Goal: Information Seeking & Learning: Learn about a topic

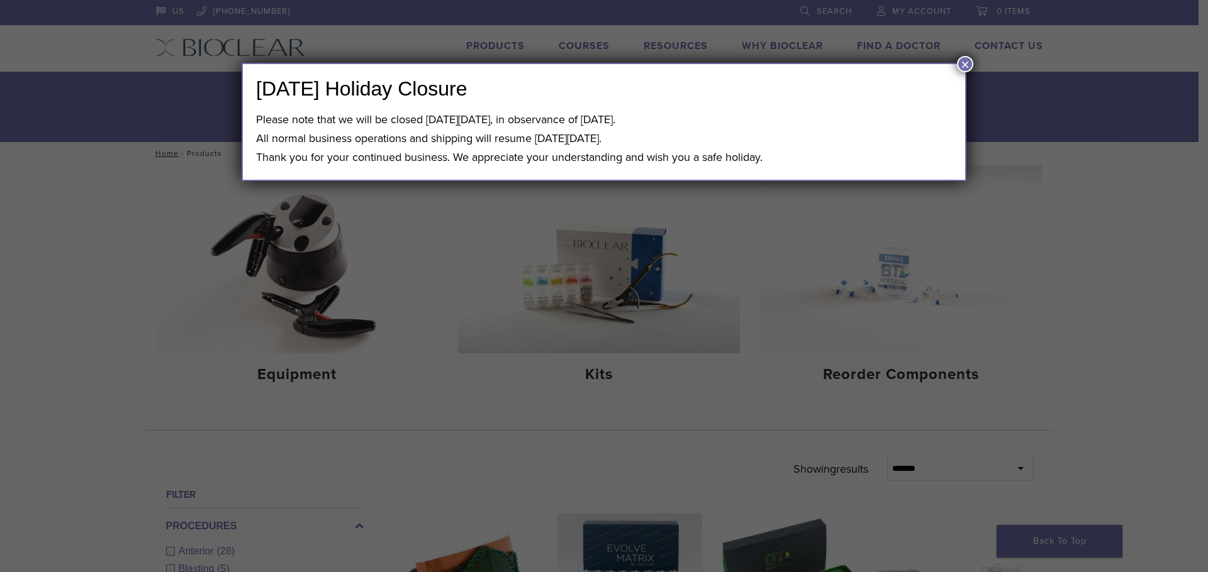
click at [968, 64] on button "×" at bounding box center [965, 64] width 16 height 16
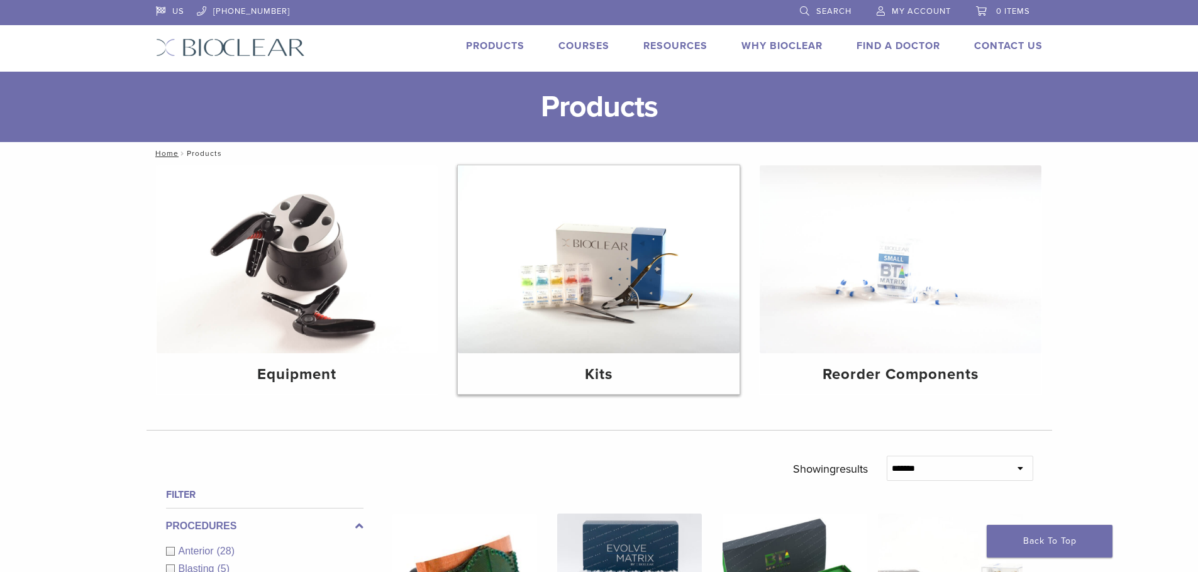
click at [598, 287] on img at bounding box center [599, 259] width 282 height 188
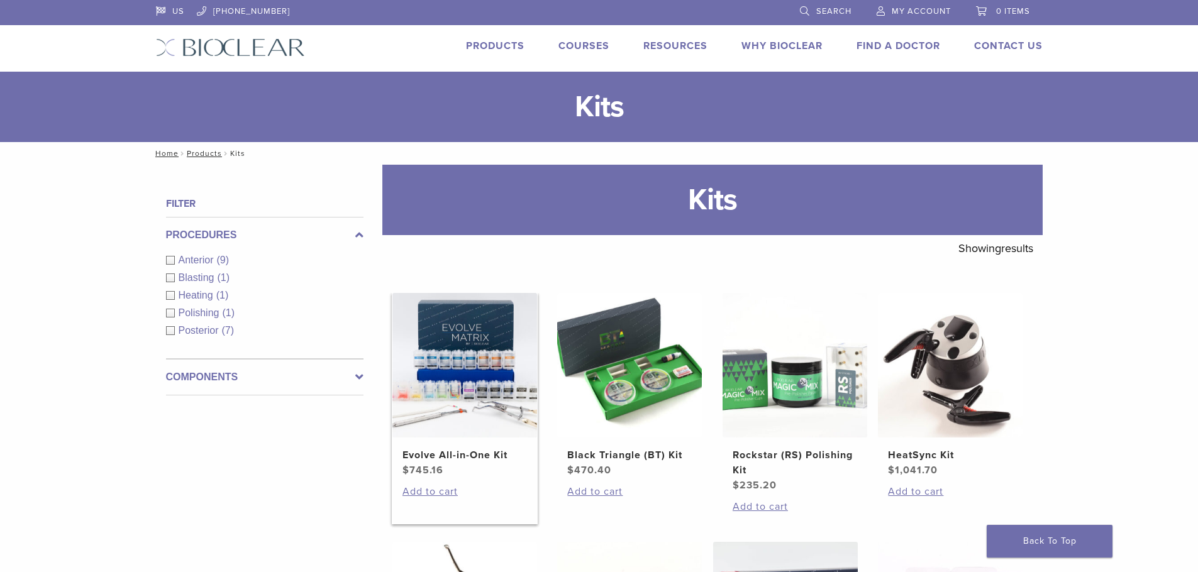
click at [432, 350] on img at bounding box center [465, 365] width 145 height 145
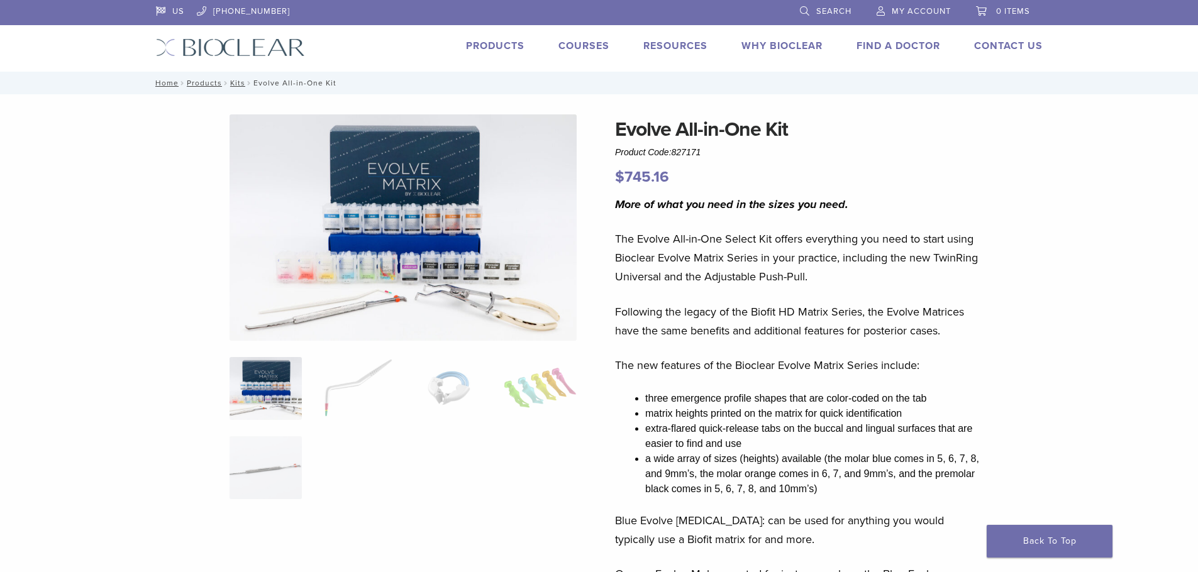
click at [353, 261] on img at bounding box center [403, 227] width 347 height 226
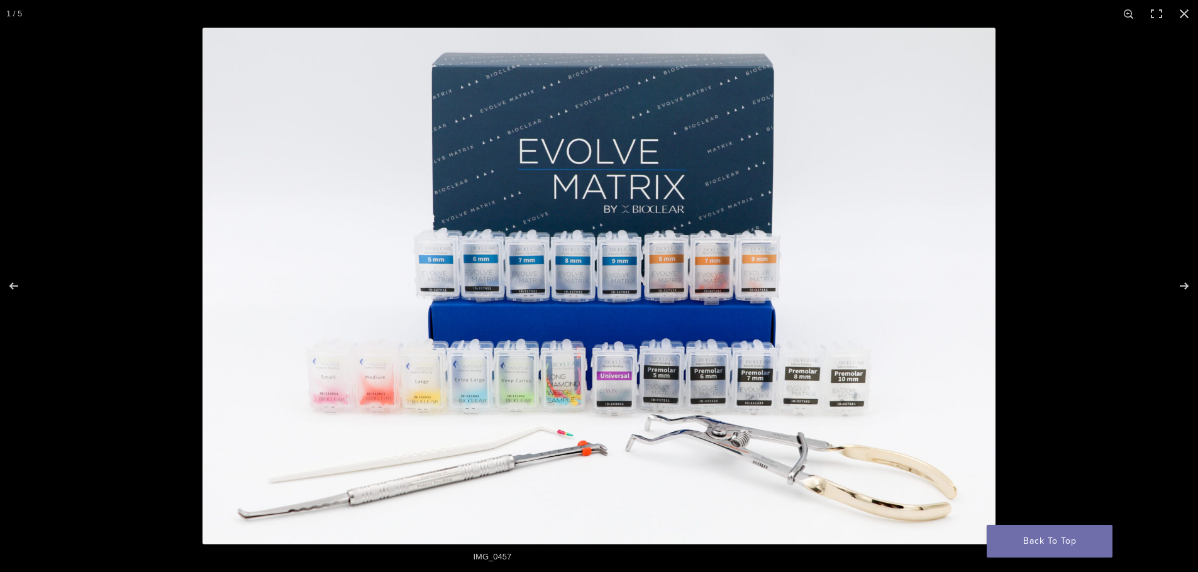
click at [513, 396] on img at bounding box center [599, 286] width 793 height 517
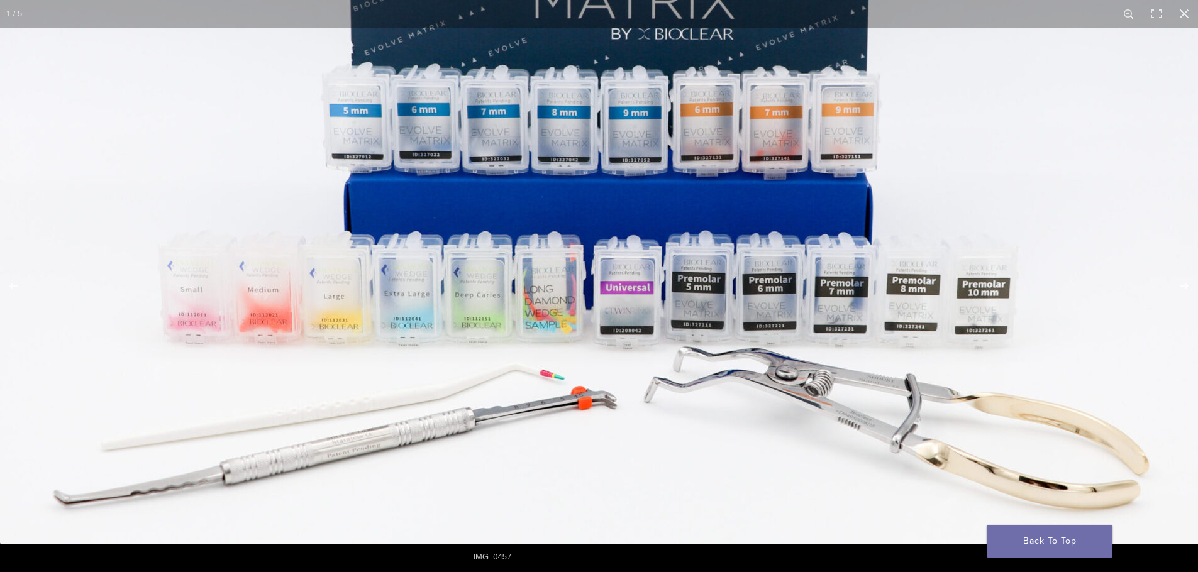
click at [382, 281] on img at bounding box center [604, 151] width 1208 height 788
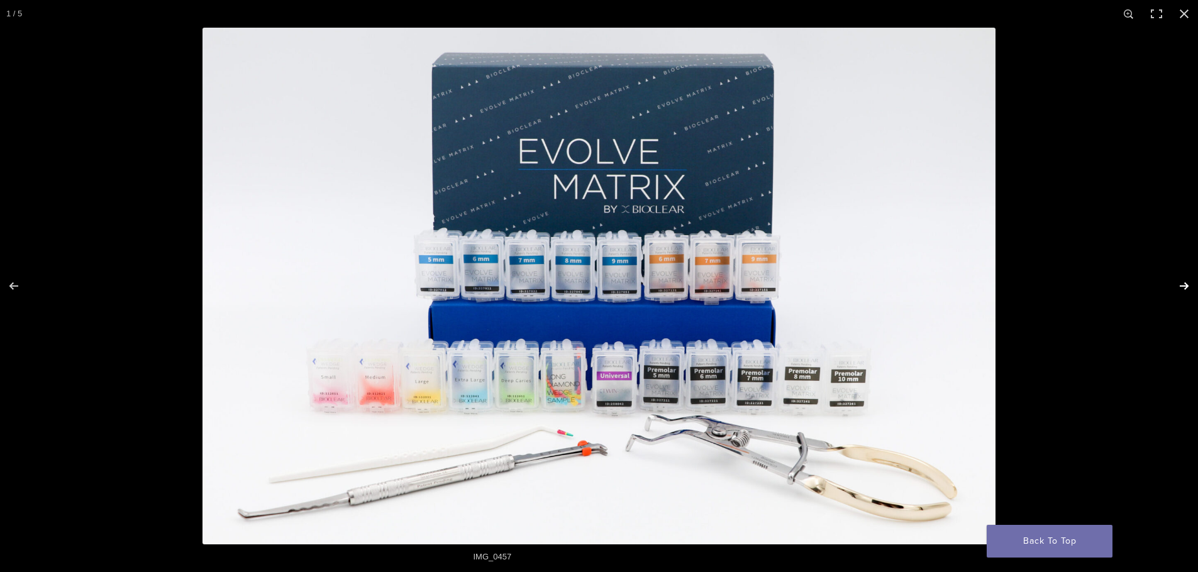
click at [1186, 284] on button "Next (arrow right)" at bounding box center [1176, 286] width 44 height 63
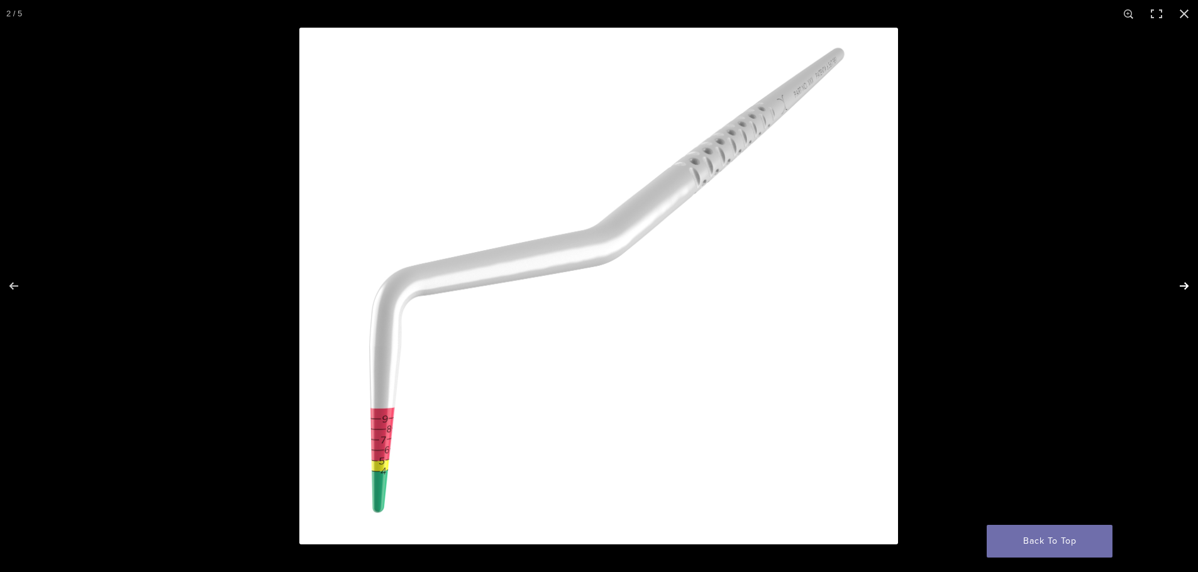
click at [1186, 284] on button "Next (arrow right)" at bounding box center [1176, 286] width 44 height 63
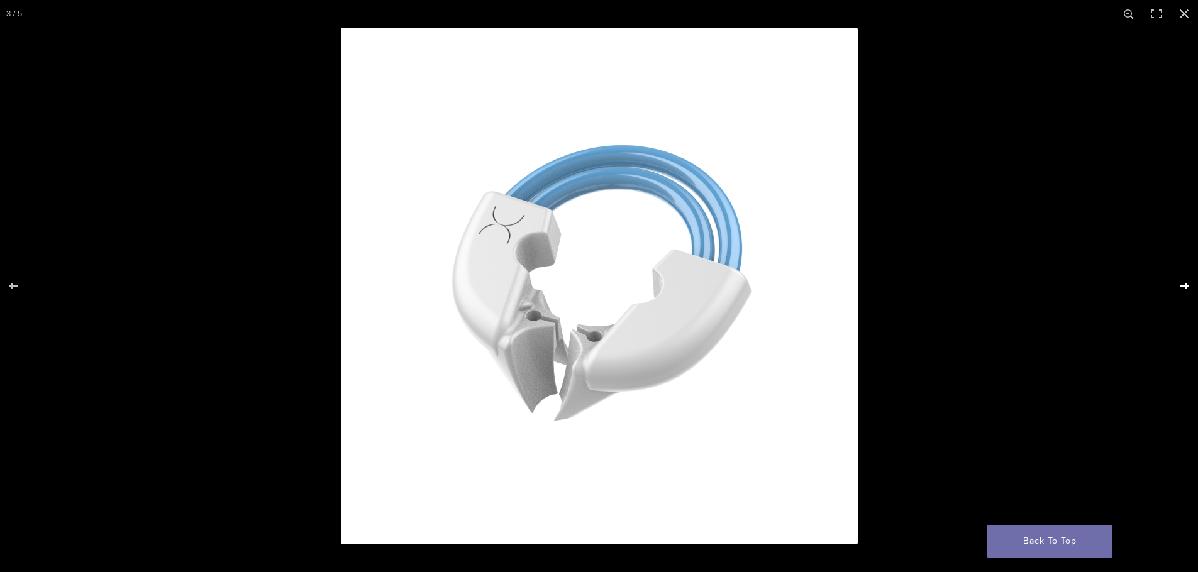
click at [1186, 284] on button "Next (arrow right)" at bounding box center [1176, 286] width 44 height 63
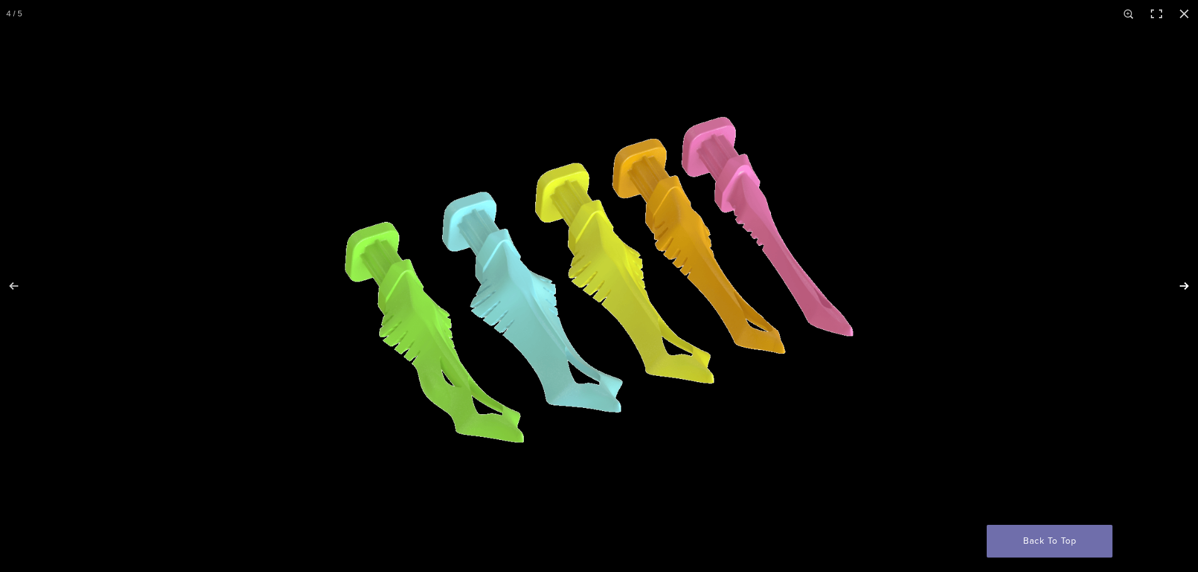
click at [1186, 284] on button "Next (arrow right)" at bounding box center [1176, 286] width 44 height 63
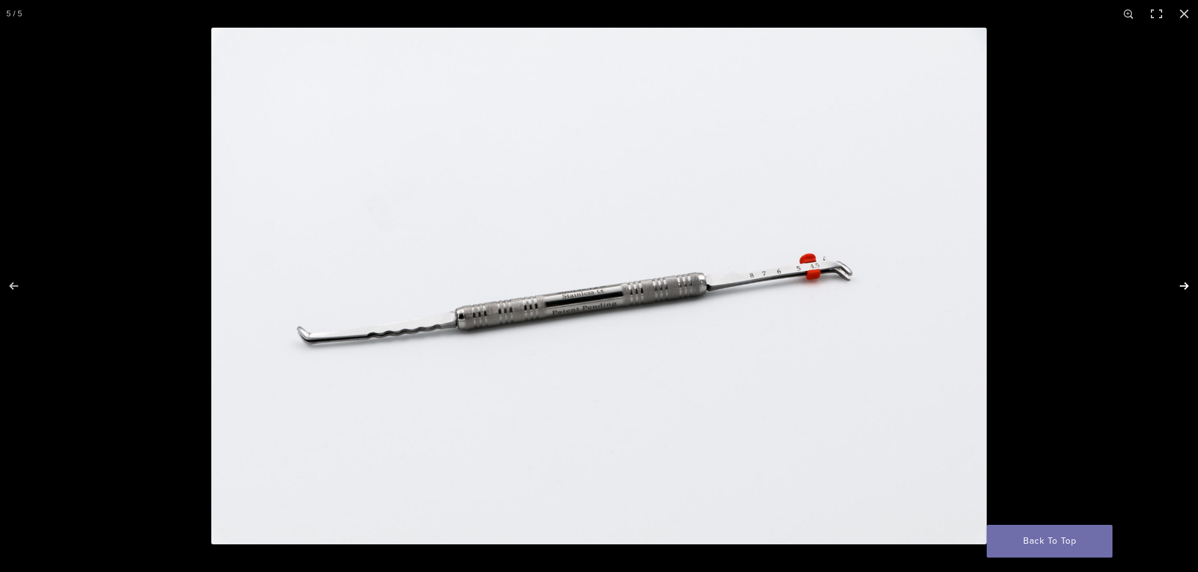
click at [1186, 284] on button "Next (arrow right)" at bounding box center [1176, 286] width 44 height 63
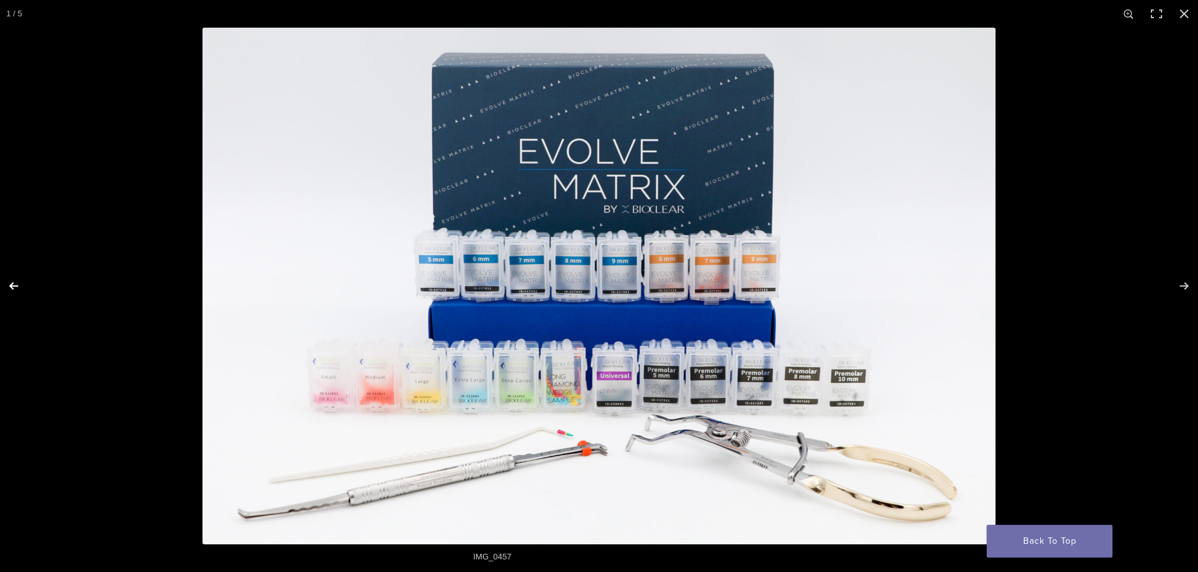
click at [11, 284] on button "Previous (arrow left)" at bounding box center [22, 286] width 44 height 63
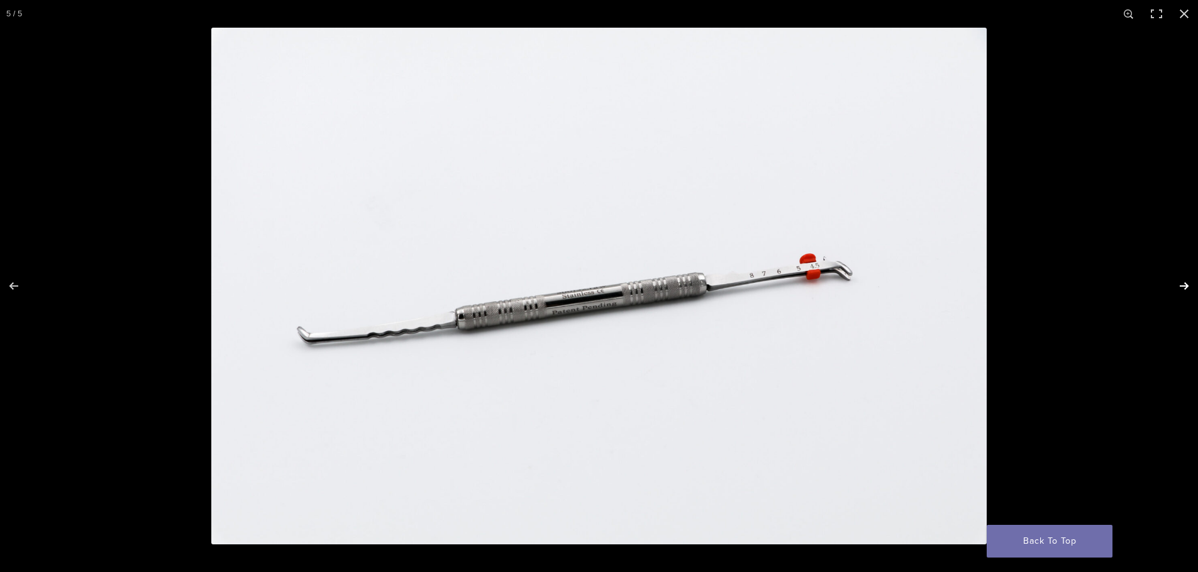
click at [1184, 283] on button "Next (arrow right)" at bounding box center [1176, 286] width 44 height 63
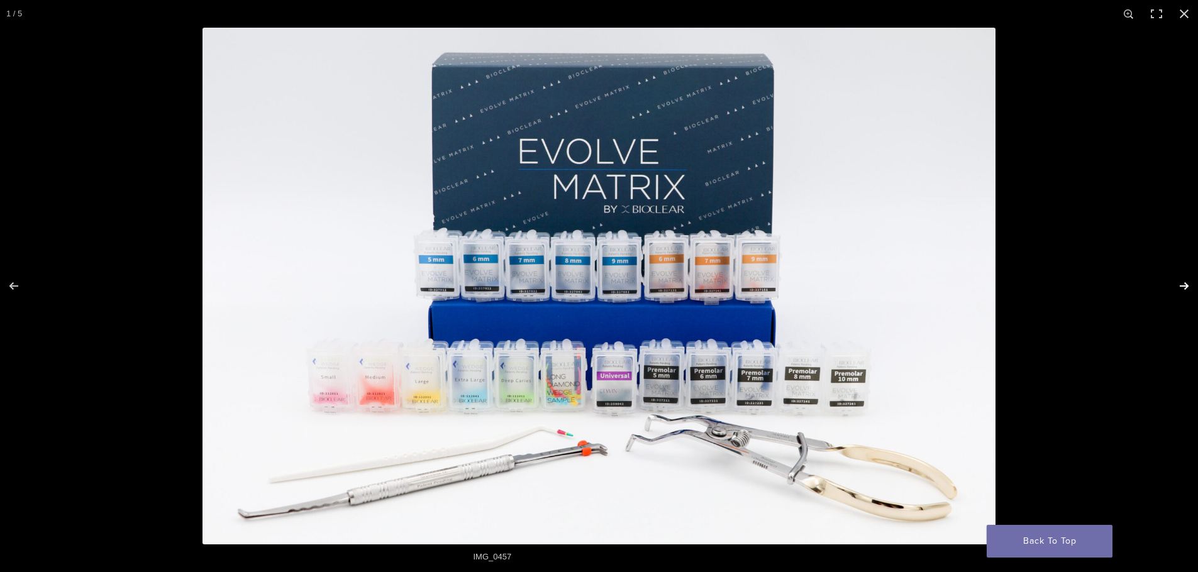
click at [1184, 283] on button "Next (arrow right)" at bounding box center [1176, 286] width 44 height 63
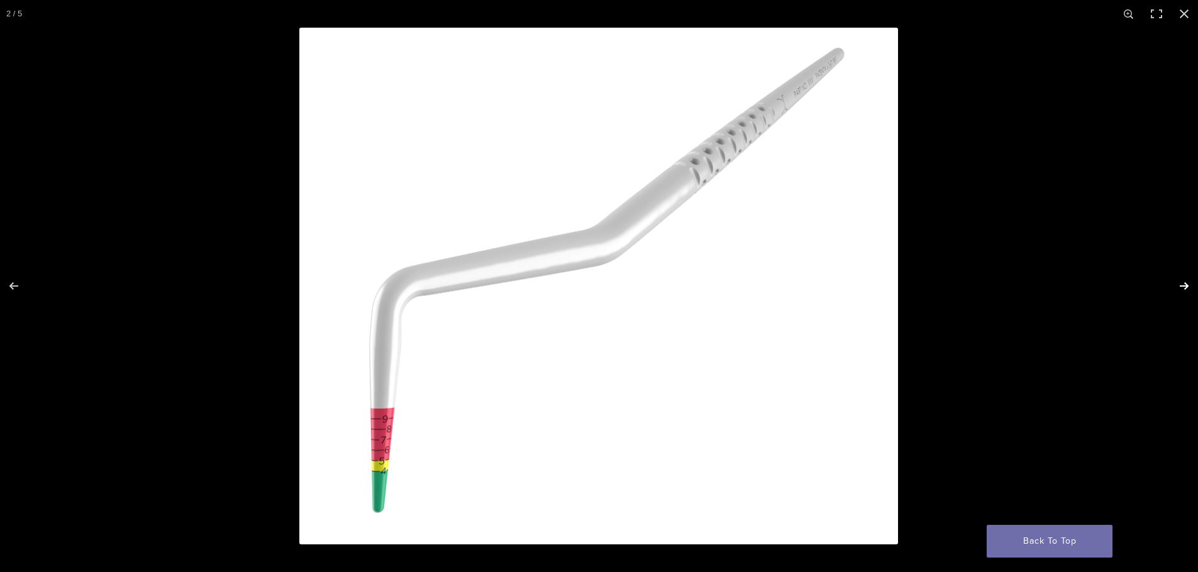
click at [1184, 283] on button "Next (arrow right)" at bounding box center [1176, 286] width 44 height 63
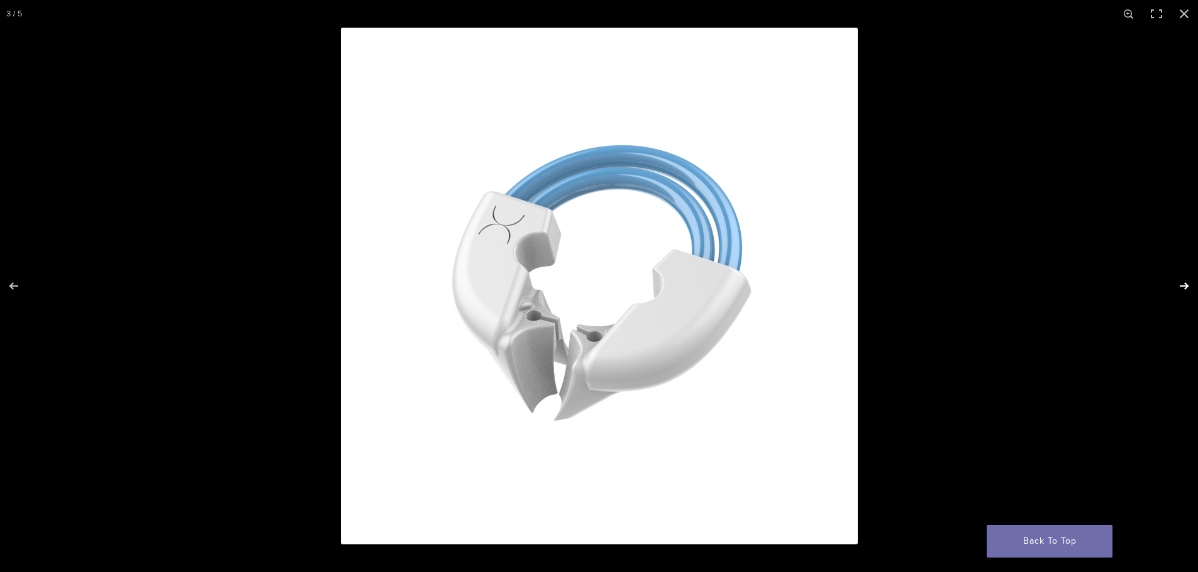
click at [1184, 283] on button "Next (arrow right)" at bounding box center [1176, 286] width 44 height 63
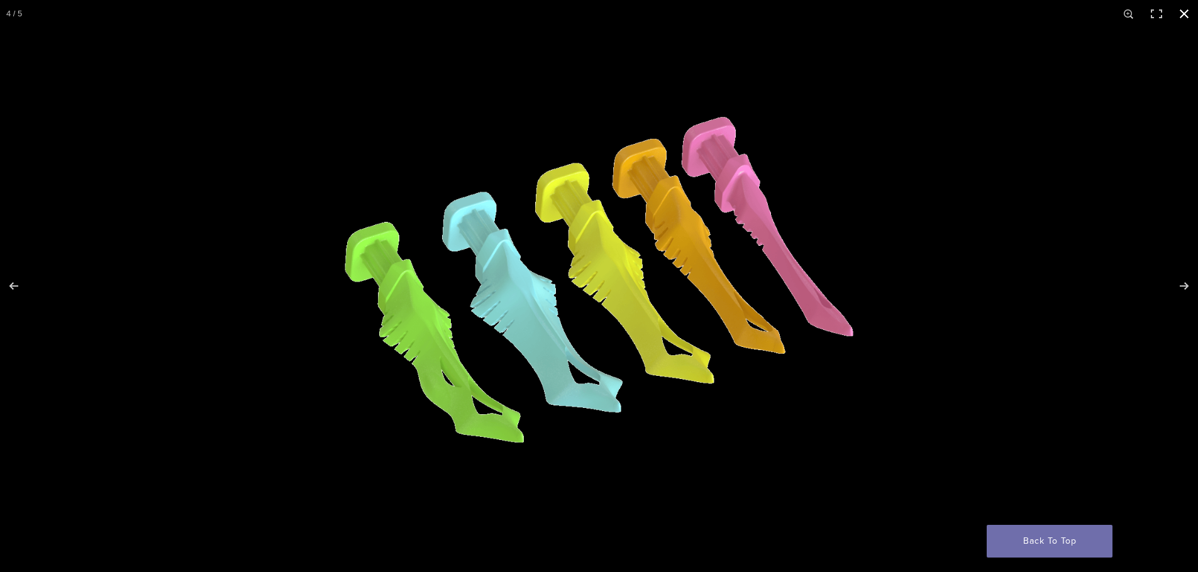
click at [1183, 17] on button "Close (Esc)" at bounding box center [1185, 14] width 28 height 28
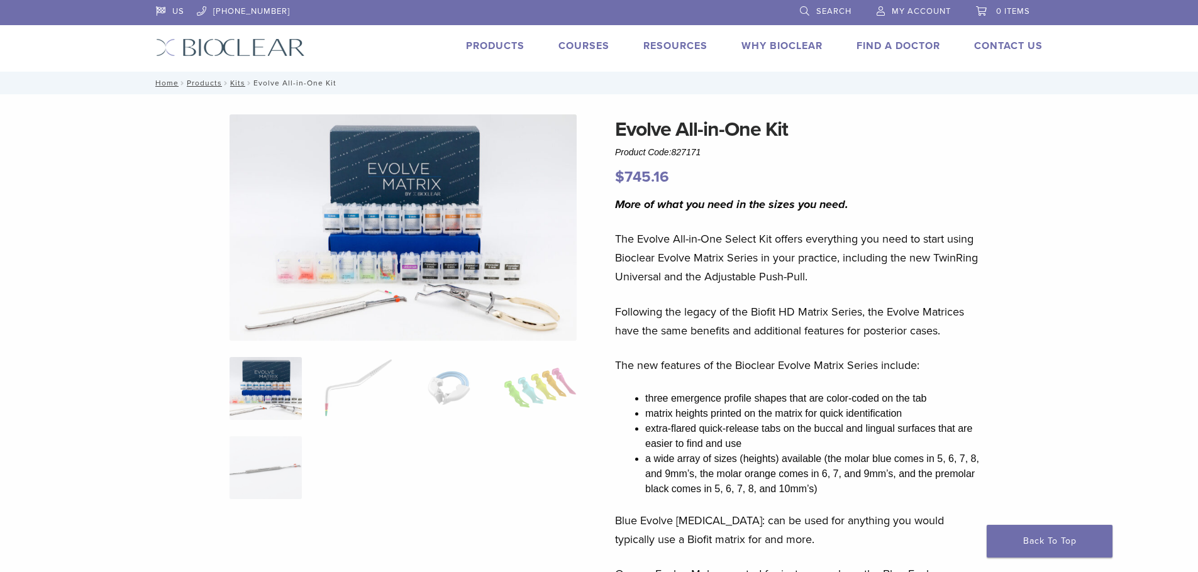
click at [509, 50] on link "Products" at bounding box center [495, 46] width 59 height 13
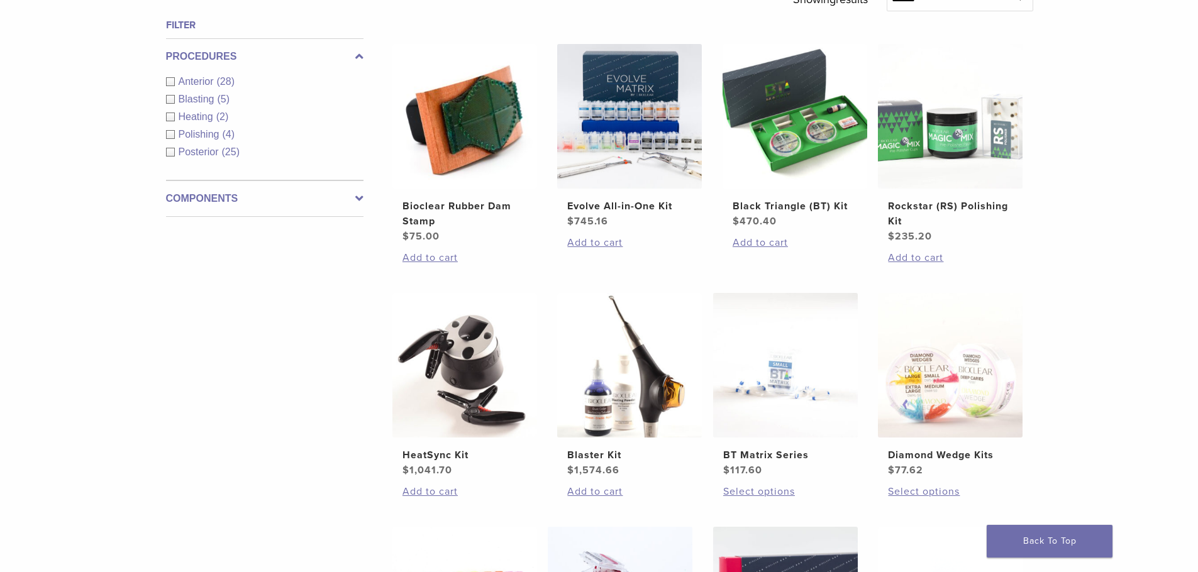
scroll to position [503, 0]
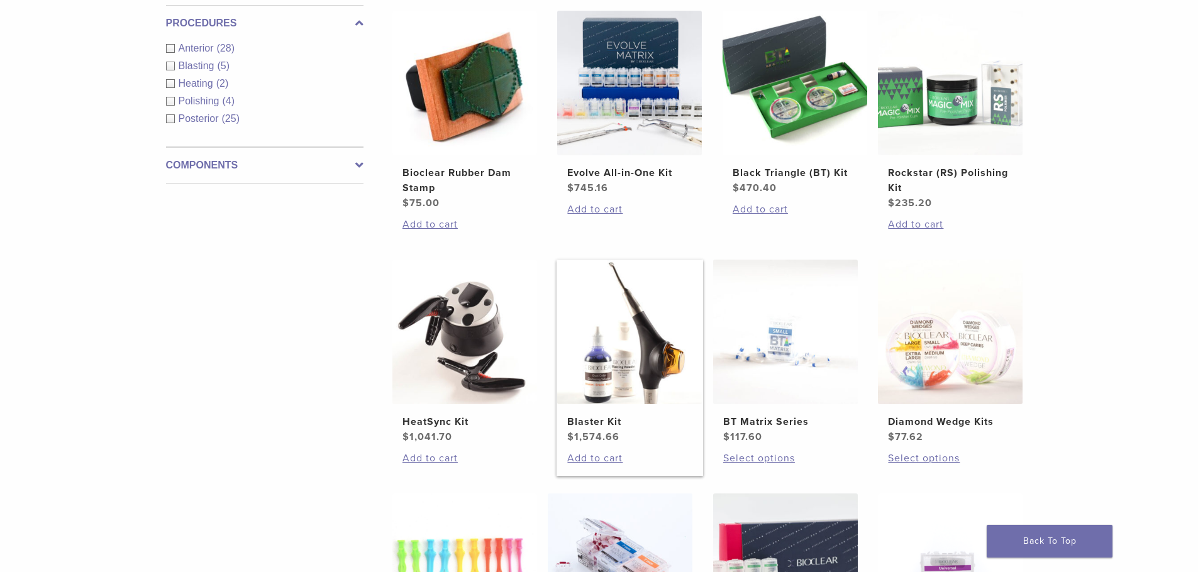
click at [601, 372] on img at bounding box center [629, 332] width 145 height 145
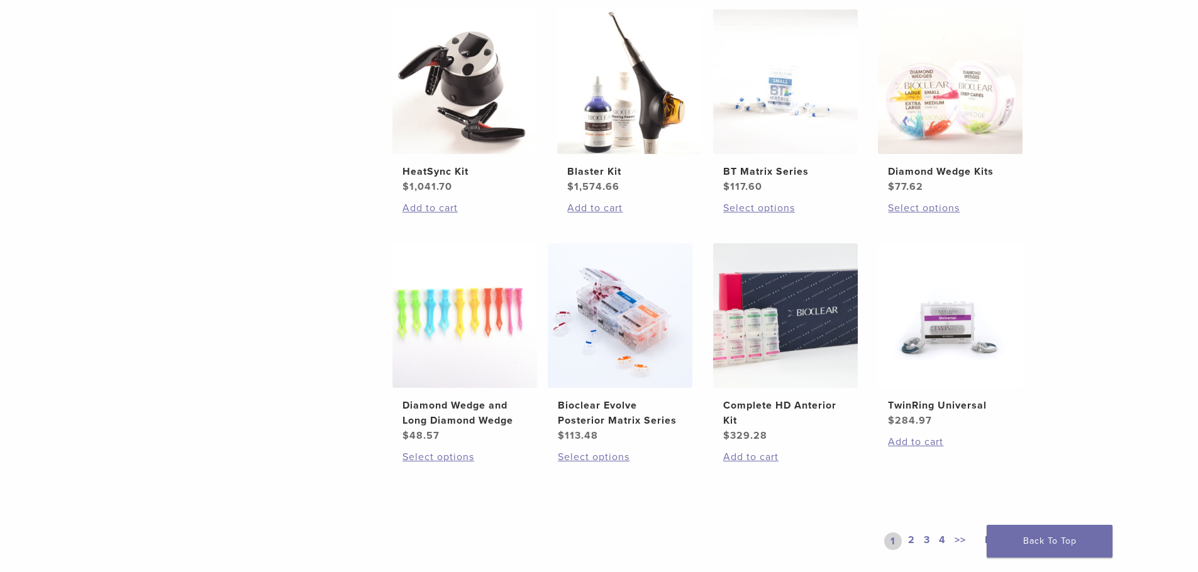
scroll to position [755, 0]
click at [777, 313] on img at bounding box center [785, 314] width 145 height 145
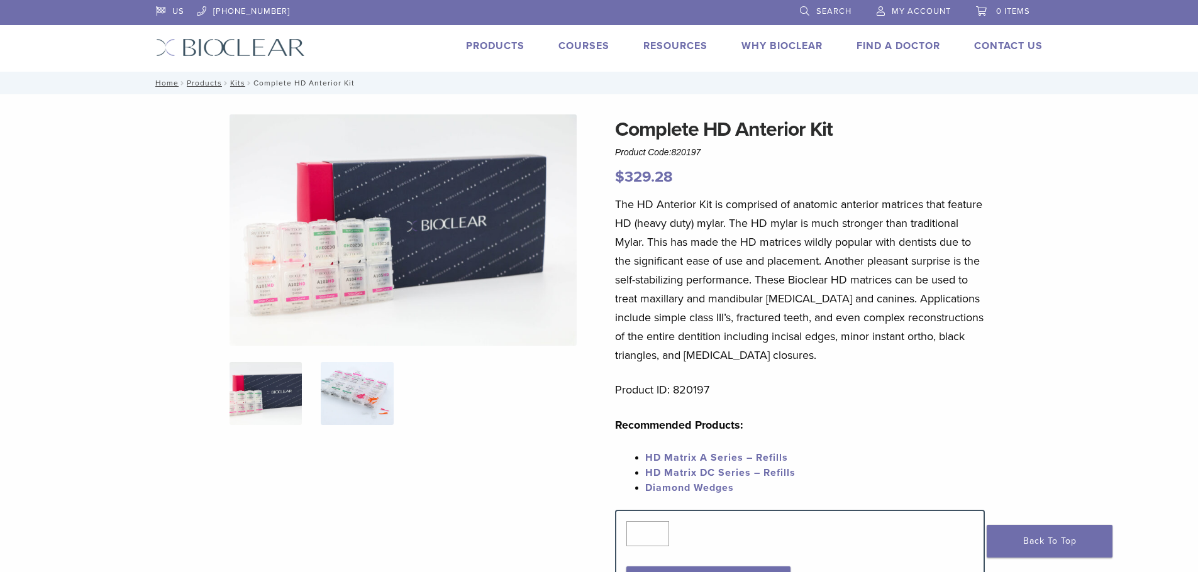
click at [359, 411] on img at bounding box center [357, 393] width 72 height 63
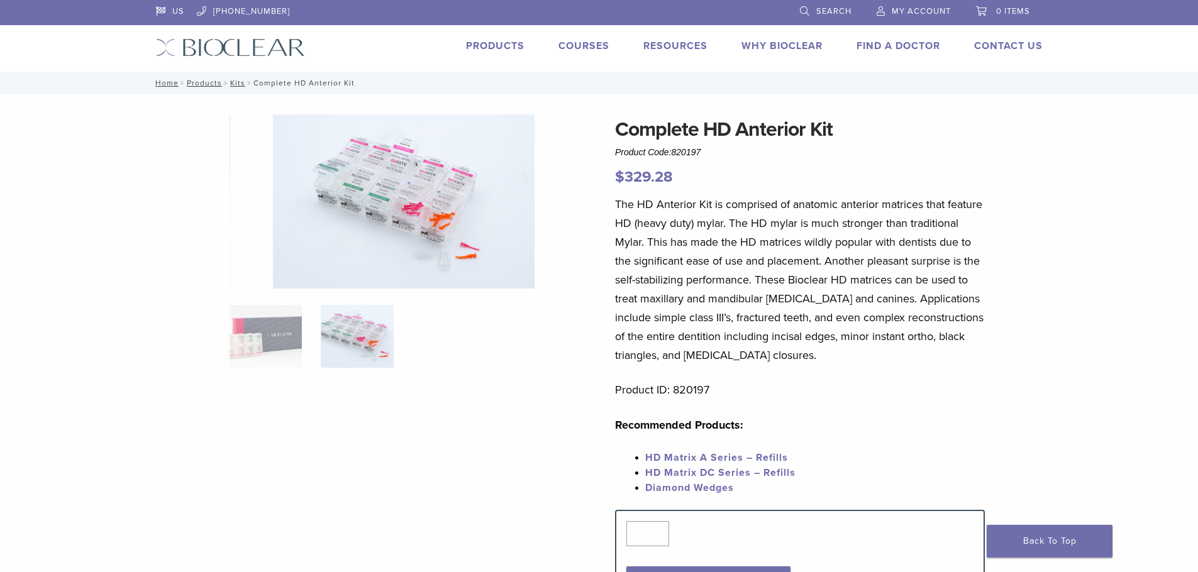
click at [443, 251] on img at bounding box center [404, 201] width 262 height 174
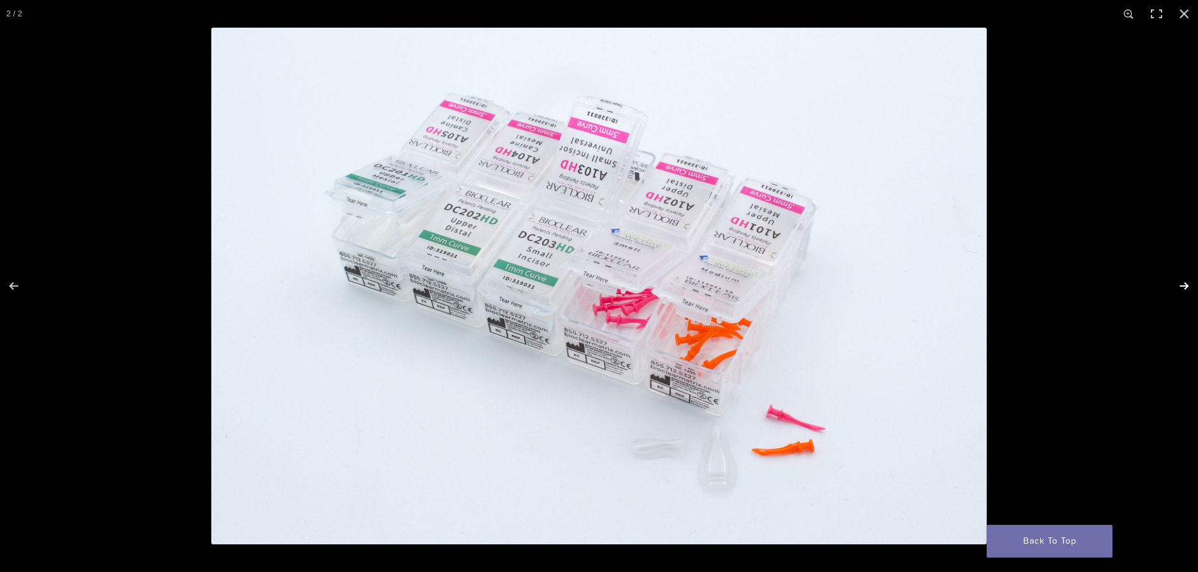
click at [1182, 284] on button "Next (arrow right)" at bounding box center [1176, 286] width 44 height 63
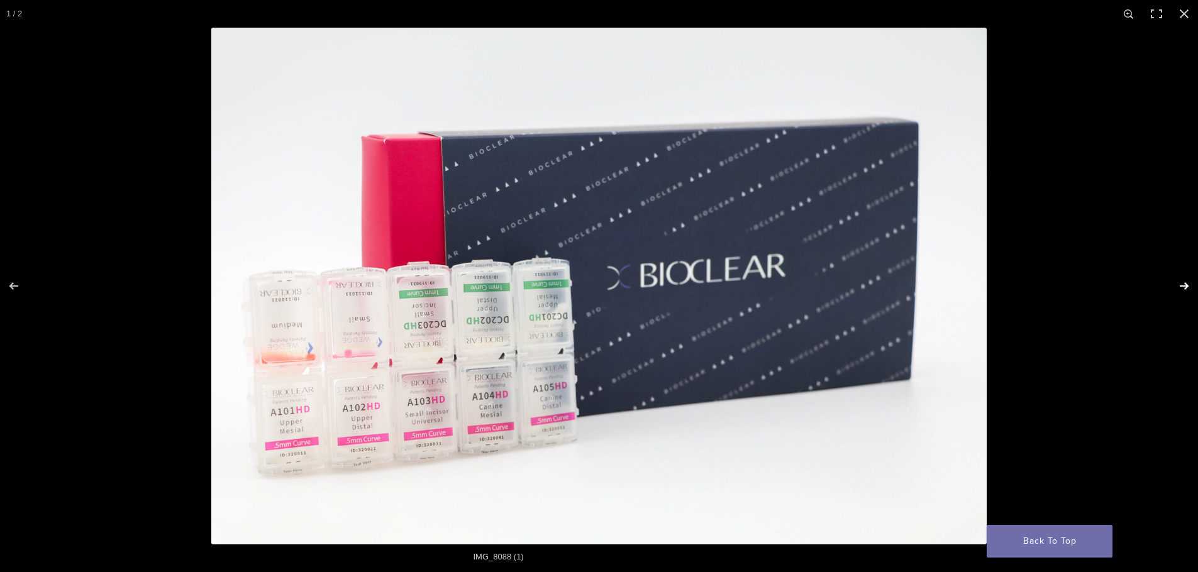
click at [1182, 284] on button "Next (arrow right)" at bounding box center [1176, 286] width 44 height 63
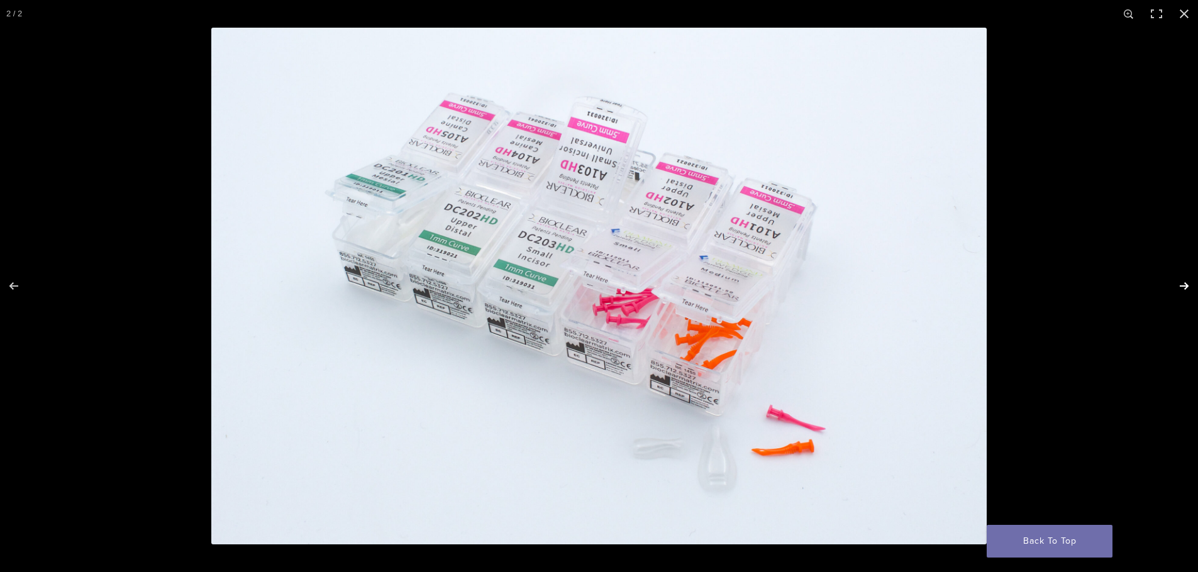
click at [1182, 284] on button "Next (arrow right)" at bounding box center [1176, 286] width 44 height 63
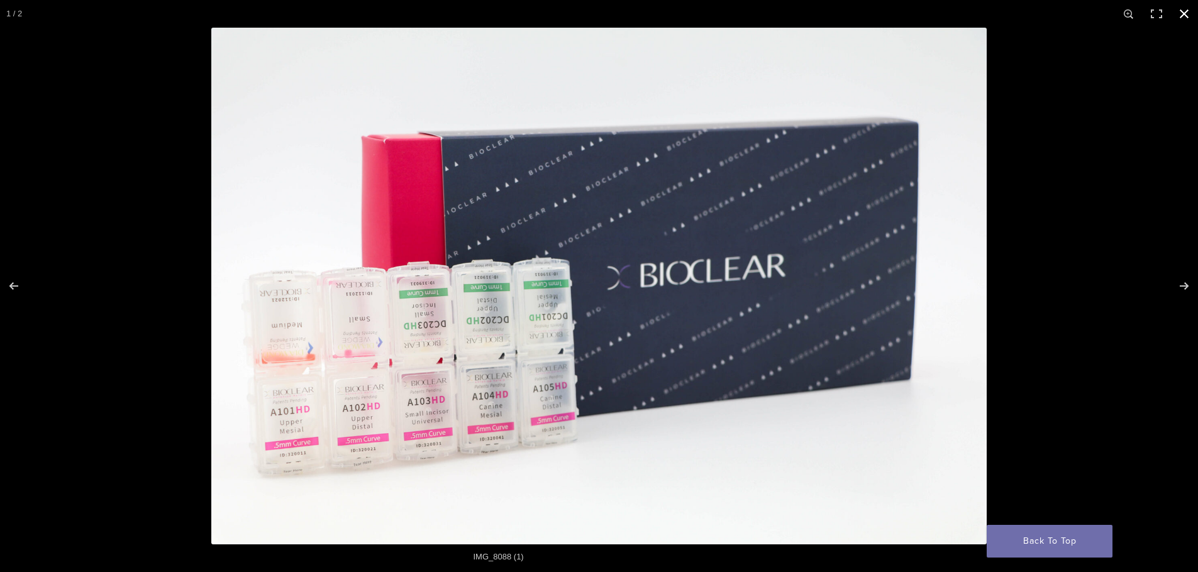
click at [1182, 7] on button "Close (Esc)" at bounding box center [1185, 14] width 28 height 28
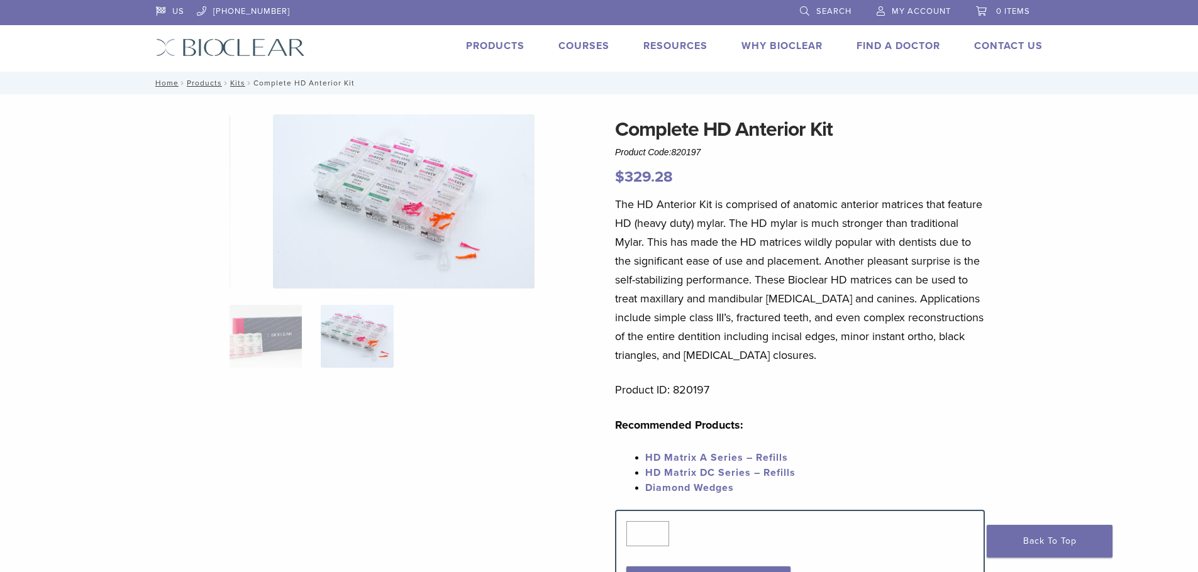
click at [781, 50] on link "Why Bioclear" at bounding box center [782, 46] width 81 height 13
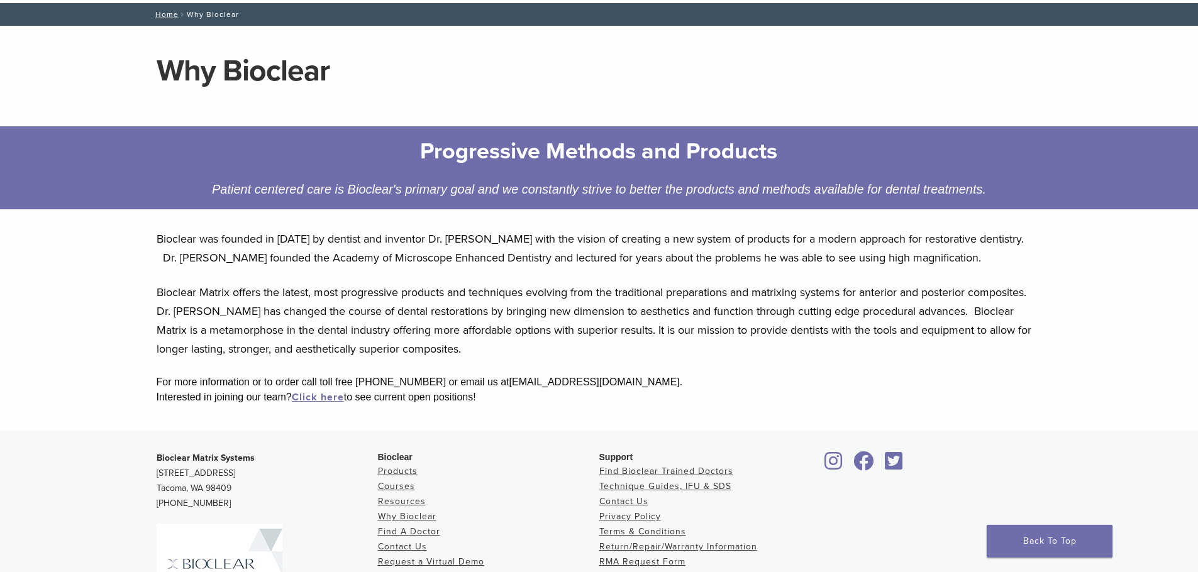
scroll to position [126, 0]
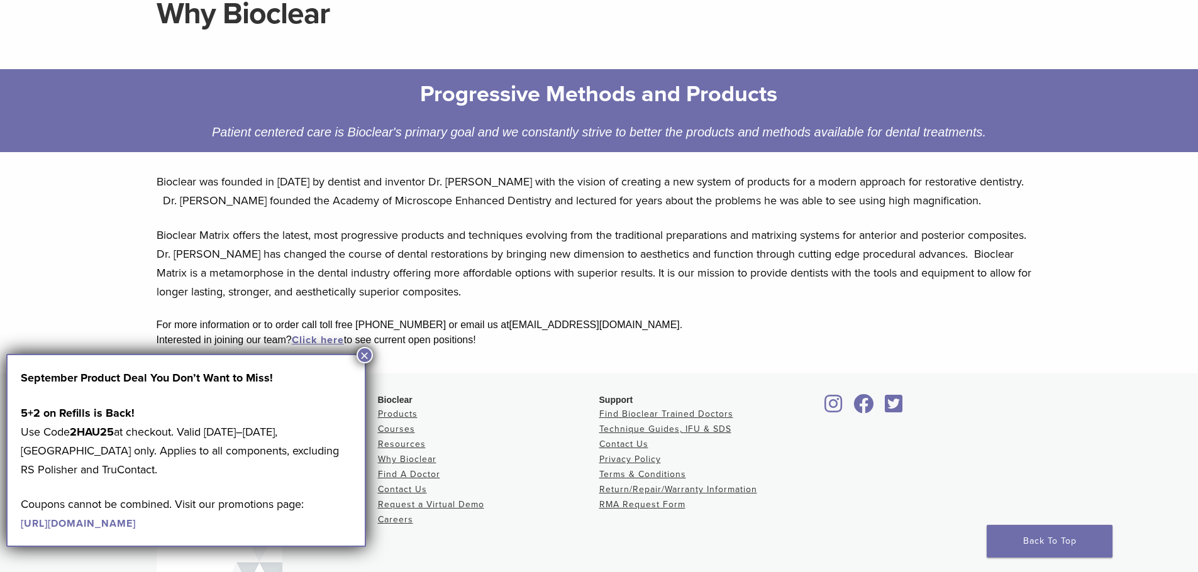
click at [364, 357] on button "×" at bounding box center [365, 355] width 16 height 16
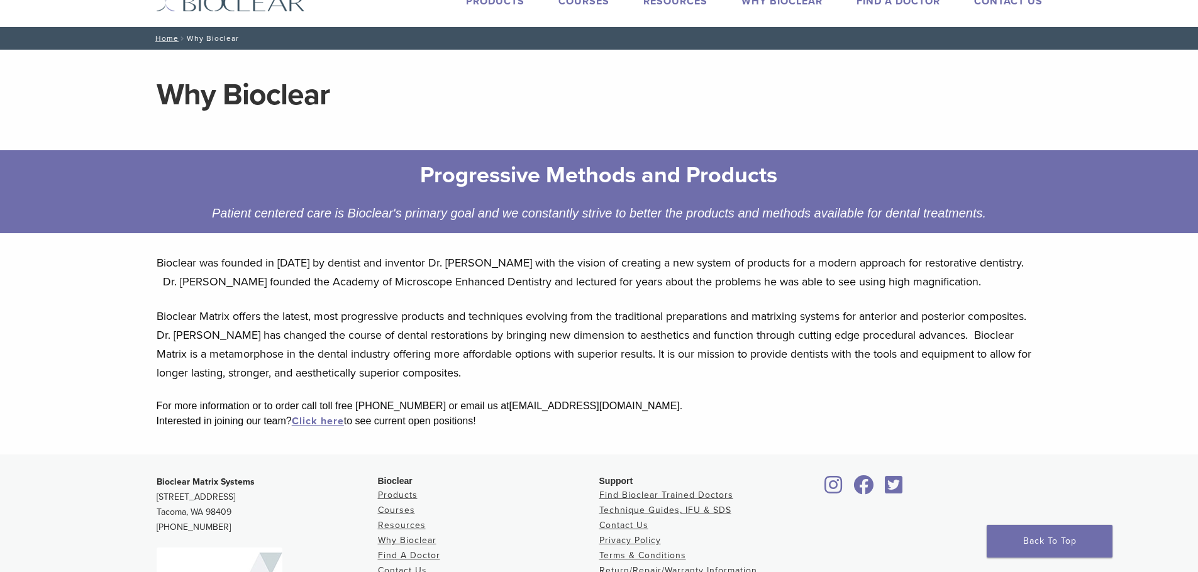
scroll to position [0, 0]
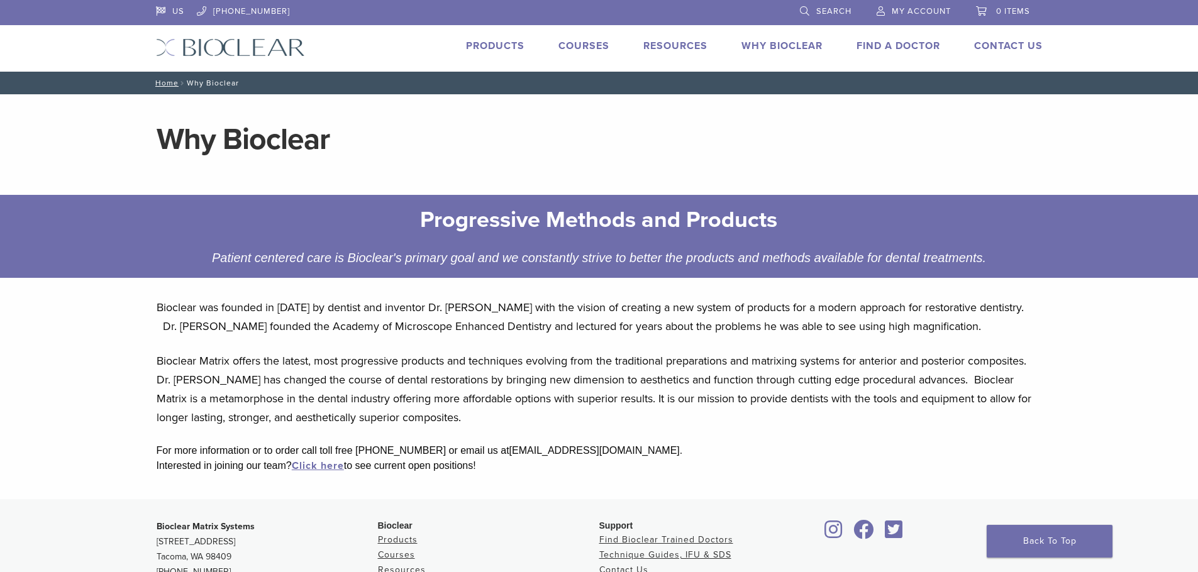
click at [495, 50] on link "Products" at bounding box center [495, 46] width 59 height 13
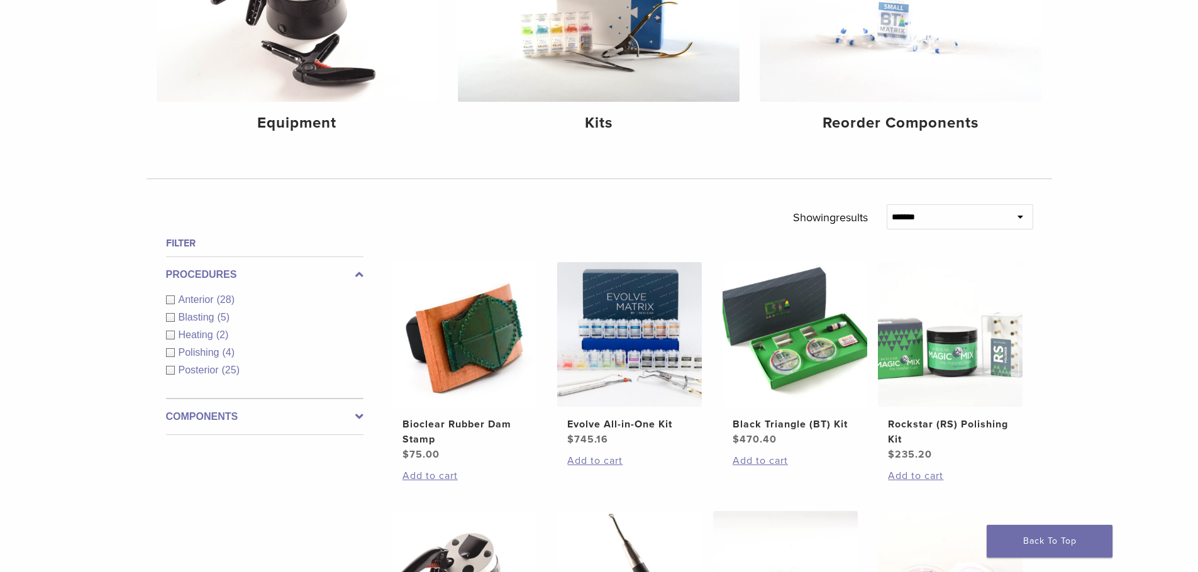
scroll to position [315, 0]
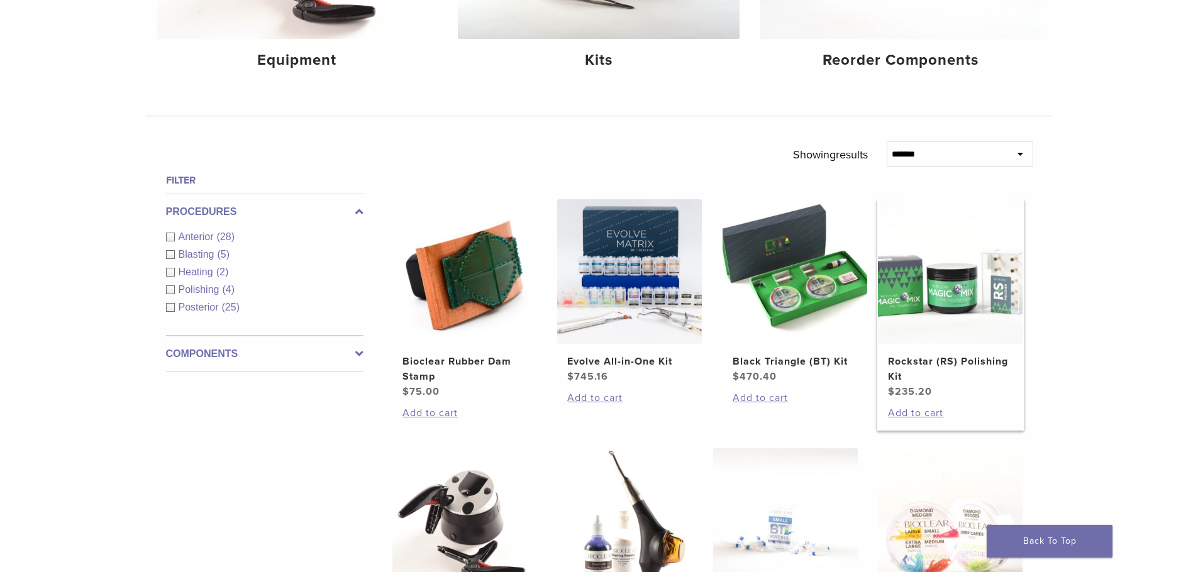
click at [908, 312] on img at bounding box center [950, 271] width 145 height 145
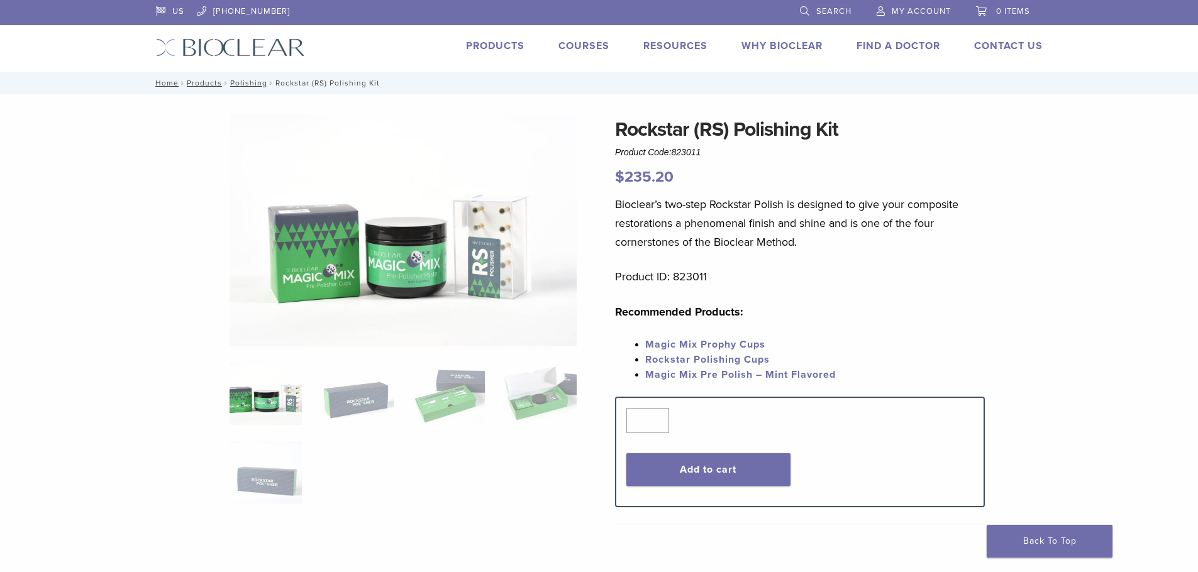
click at [422, 264] on img at bounding box center [403, 230] width 347 height 232
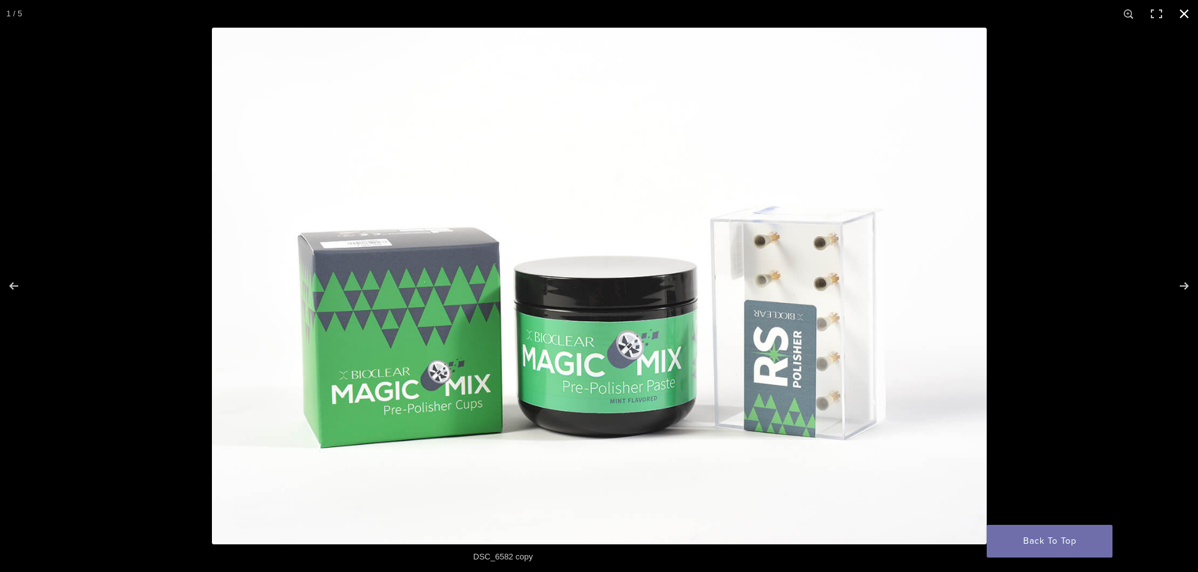
click at [1183, 9] on button "Close (Esc)" at bounding box center [1185, 14] width 28 height 28
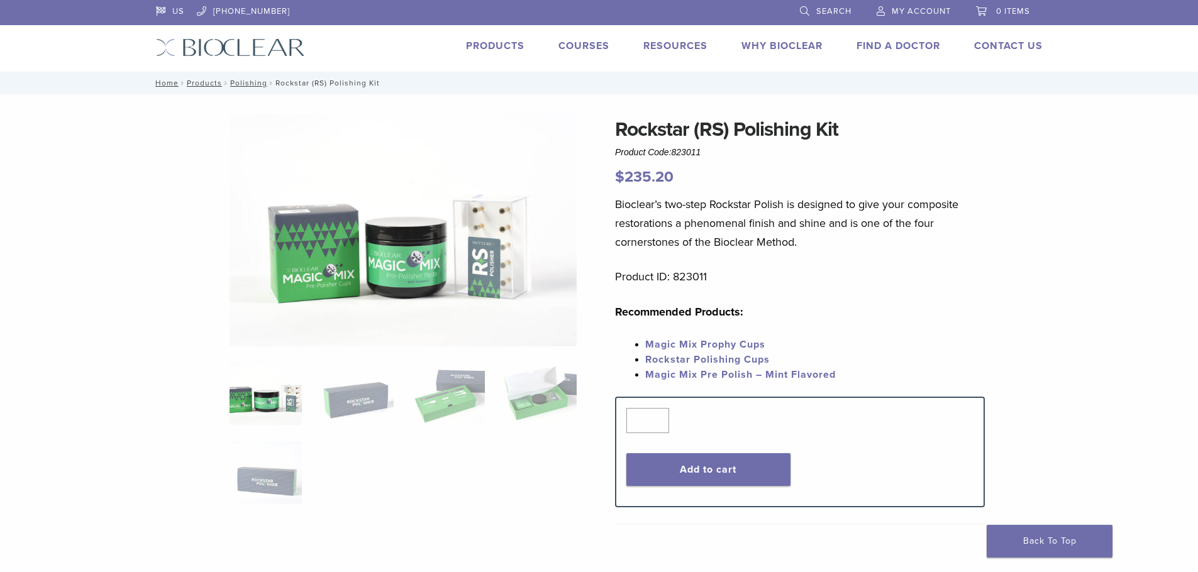
click at [666, 342] on link "Magic Mix Prophy Cups" at bounding box center [705, 344] width 120 height 13
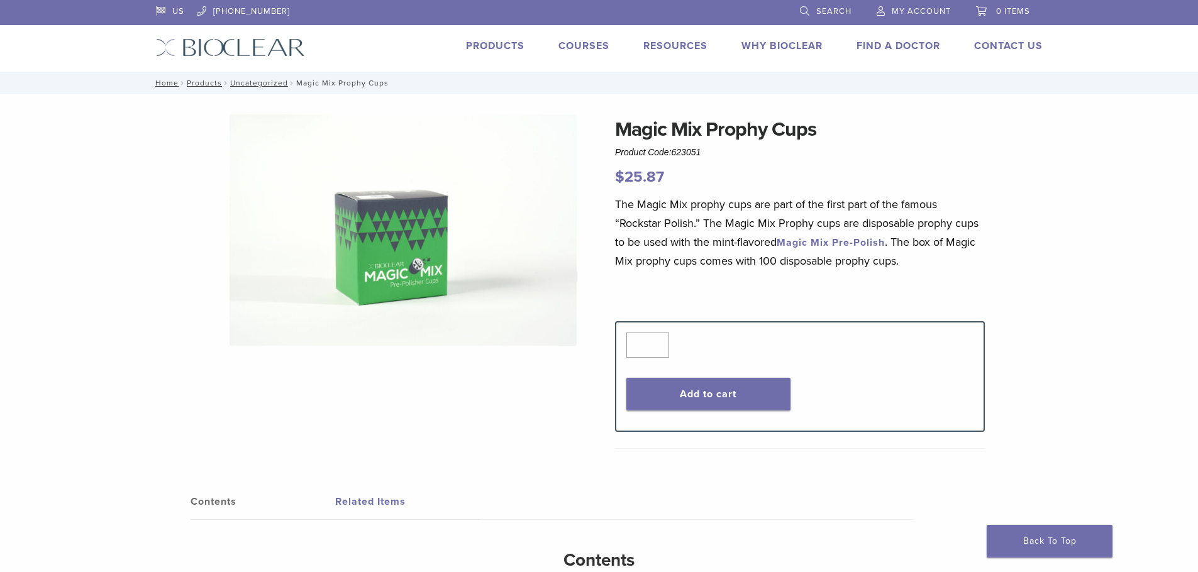
click at [500, 41] on link "Products" at bounding box center [495, 46] width 59 height 13
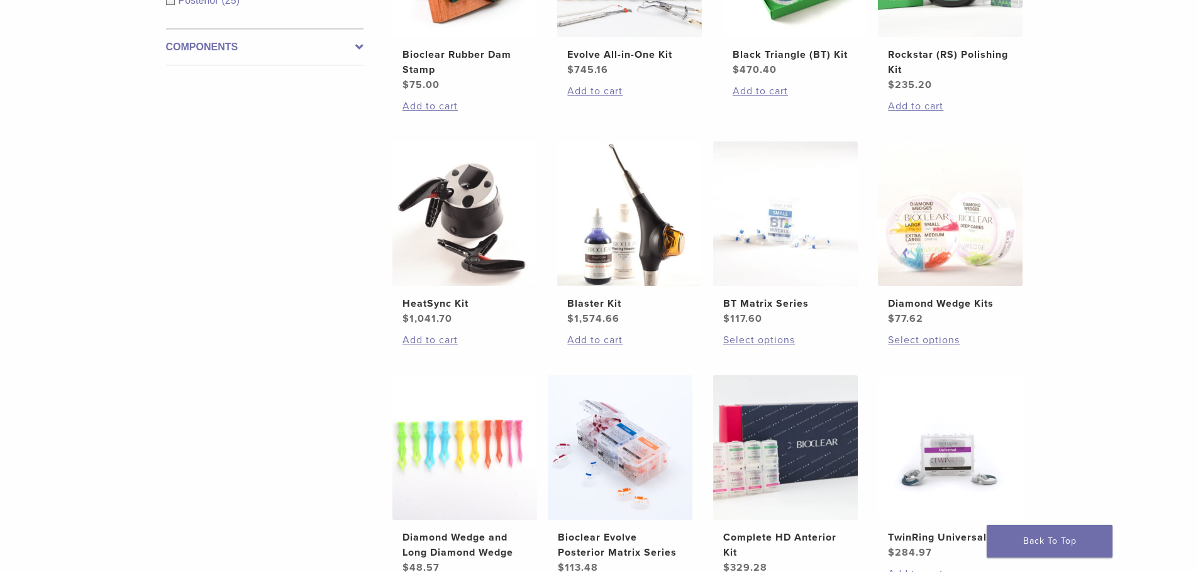
scroll to position [692, 0]
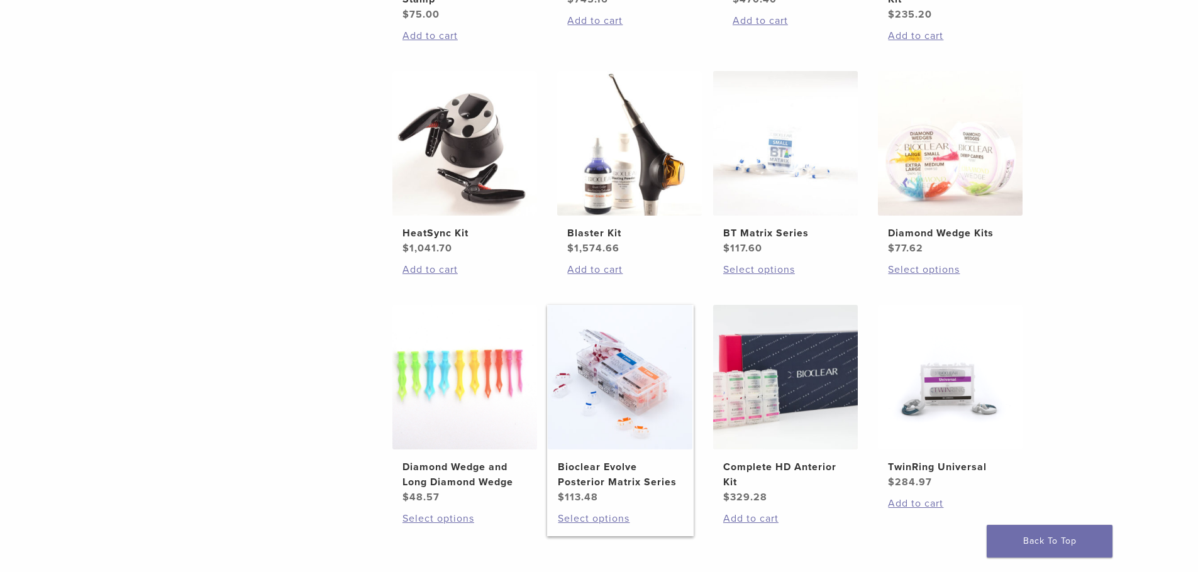
click at [628, 408] on img at bounding box center [620, 377] width 145 height 145
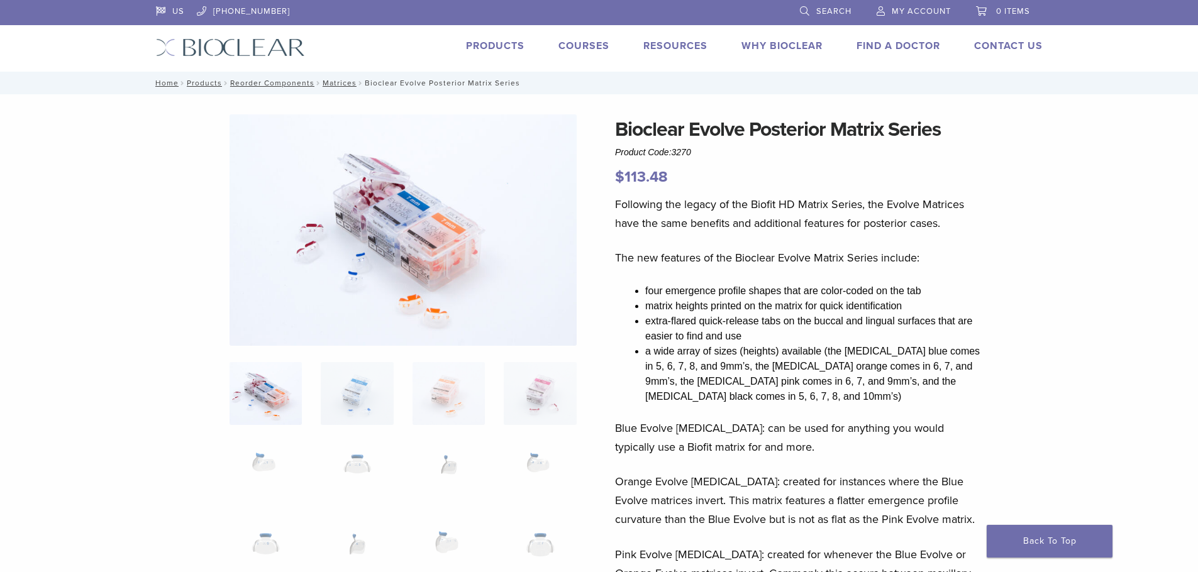
click at [298, 307] on img at bounding box center [403, 229] width 347 height 231
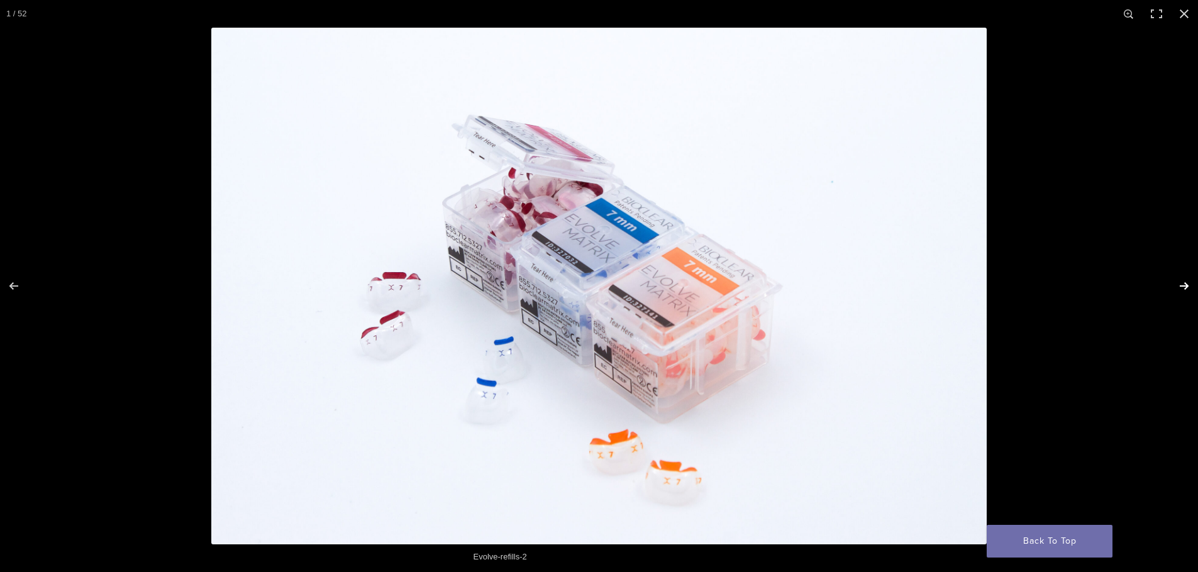
click at [1180, 285] on button "Next (arrow right)" at bounding box center [1176, 286] width 44 height 63
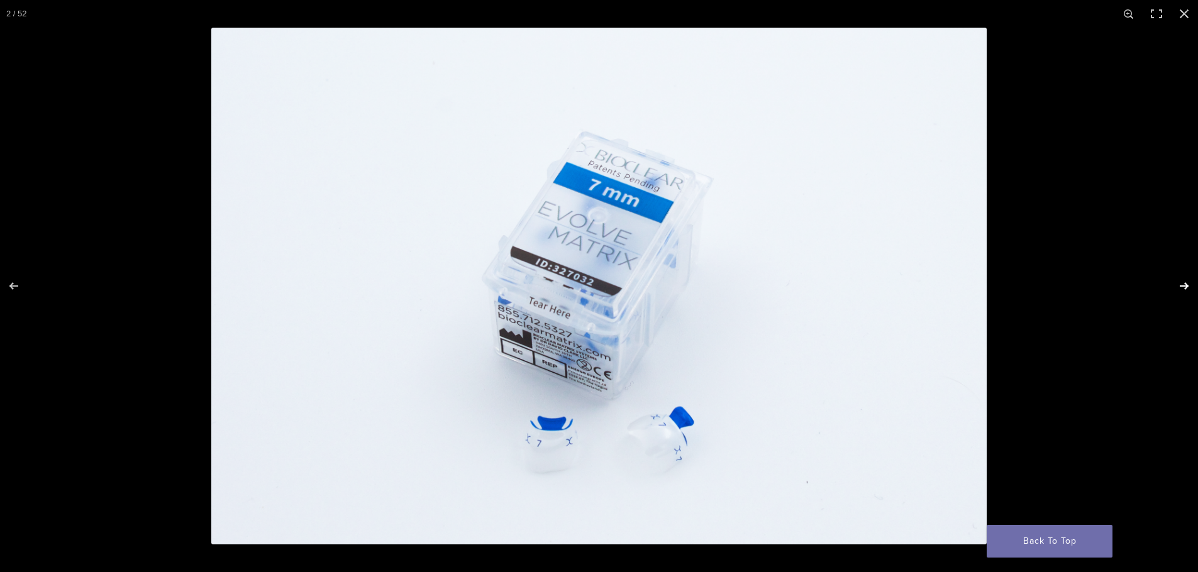
click at [1180, 285] on button "Next (arrow right)" at bounding box center [1176, 286] width 44 height 63
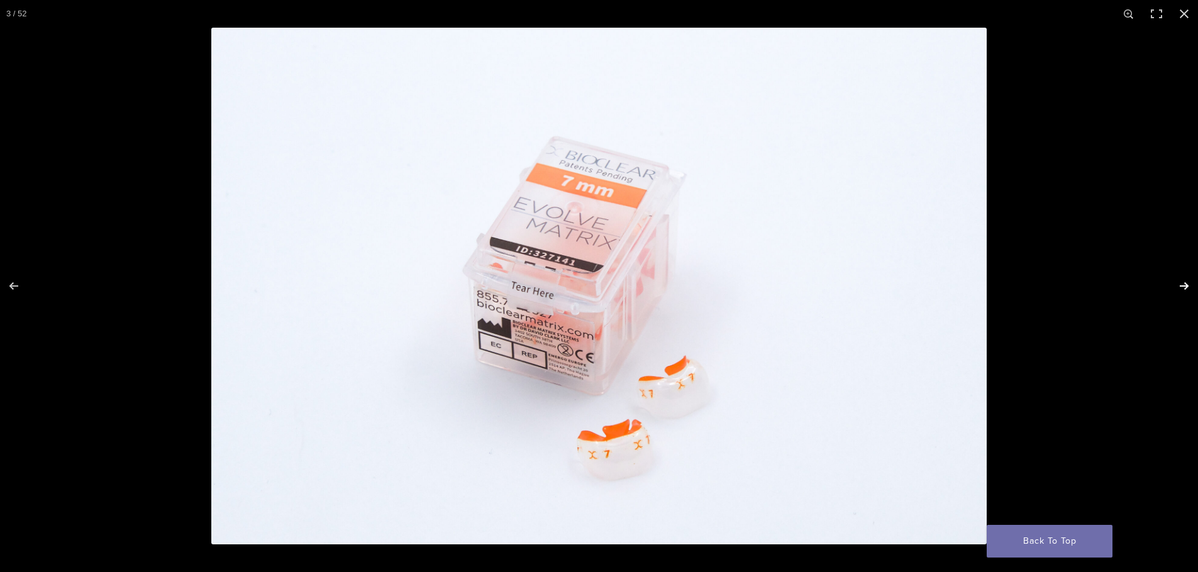
click at [1180, 285] on button "Next (arrow right)" at bounding box center [1176, 286] width 44 height 63
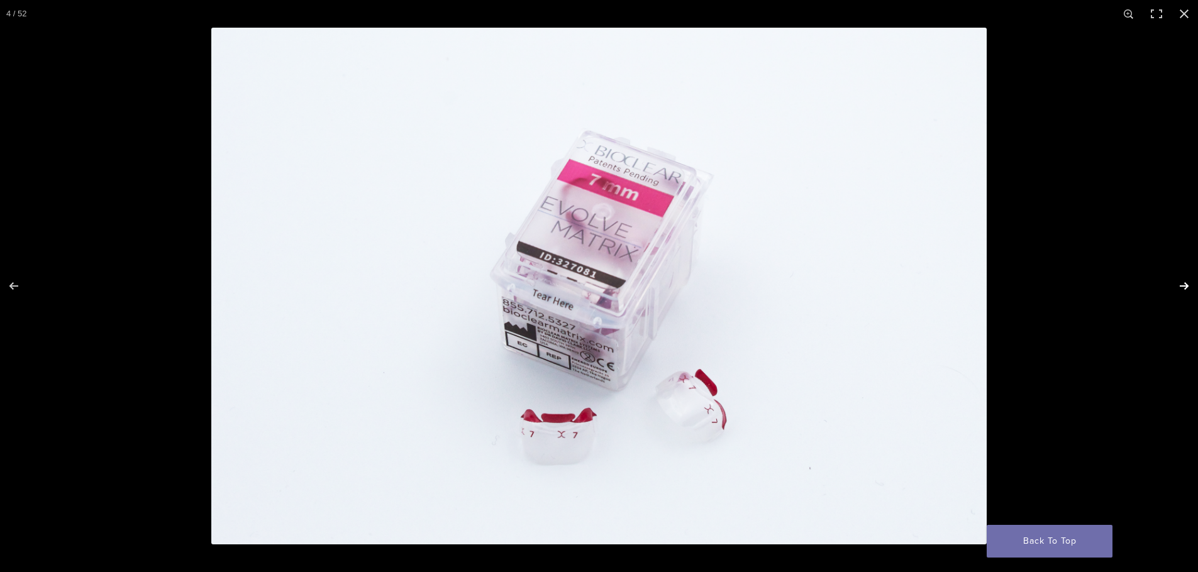
click at [1180, 285] on button "Next (arrow right)" at bounding box center [1176, 286] width 44 height 63
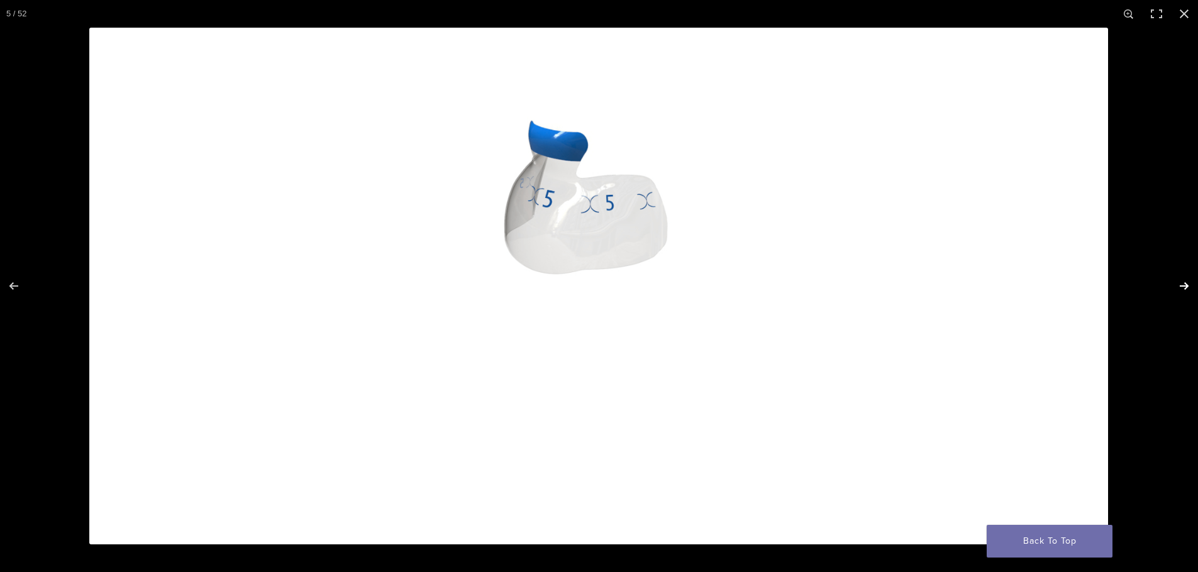
click at [1180, 285] on button "Next (arrow right)" at bounding box center [1176, 286] width 44 height 63
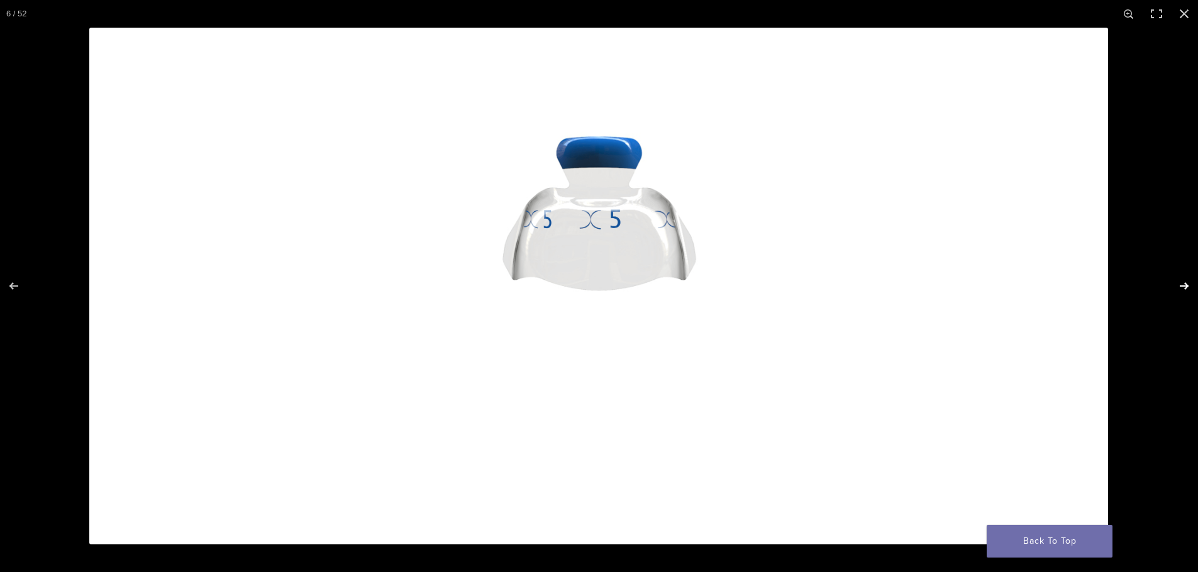
click at [1180, 285] on button "Next (arrow right)" at bounding box center [1176, 286] width 44 height 63
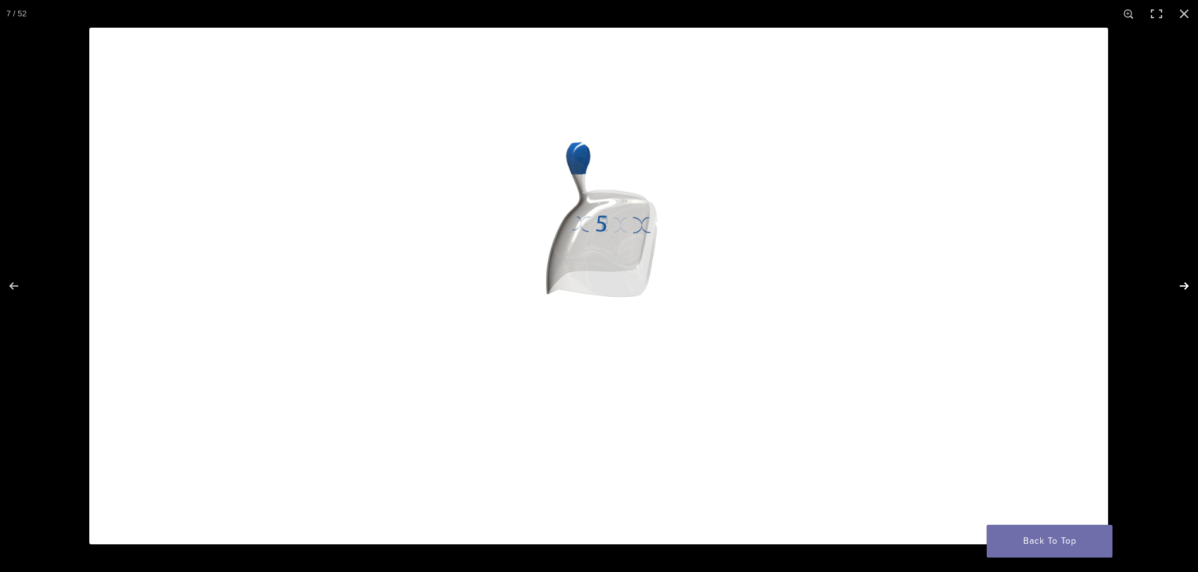
click at [1180, 285] on button "Next (arrow right)" at bounding box center [1176, 286] width 44 height 63
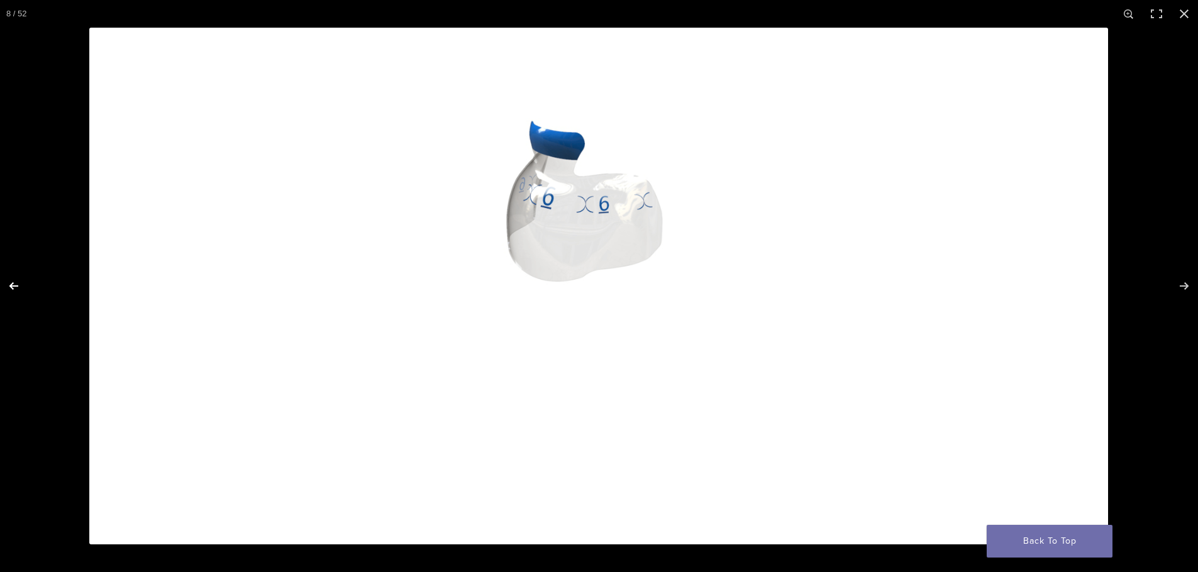
click at [14, 286] on button "Previous (arrow left)" at bounding box center [22, 286] width 44 height 63
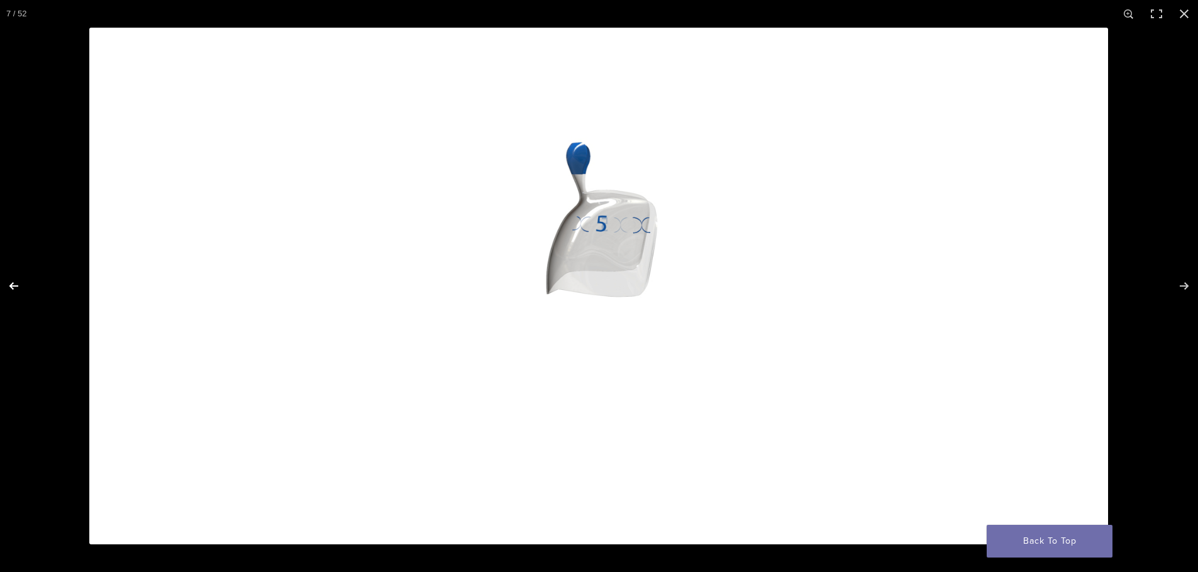
click at [14, 286] on button "Previous (arrow left)" at bounding box center [22, 286] width 44 height 63
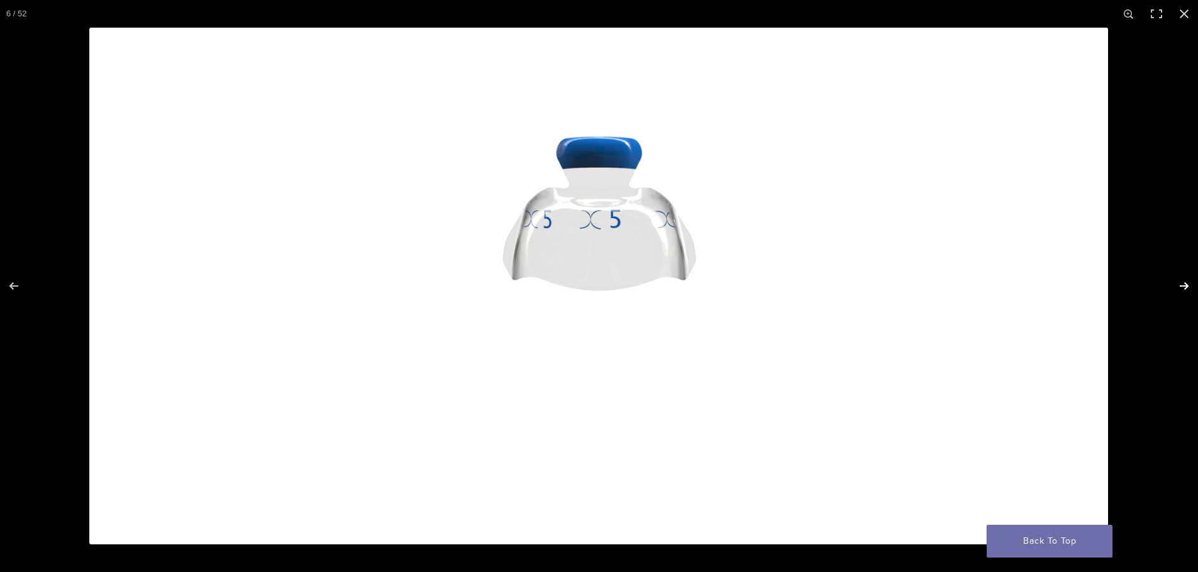
click at [1182, 286] on button "Next (arrow right)" at bounding box center [1176, 286] width 44 height 63
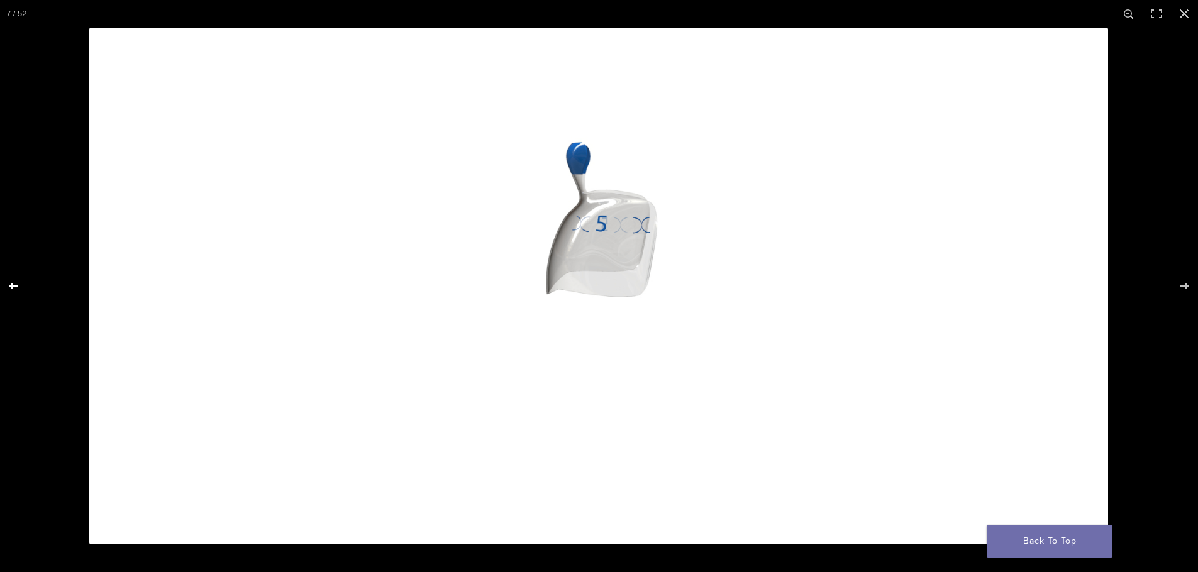
click at [14, 287] on button "Previous (arrow left)" at bounding box center [22, 286] width 44 height 63
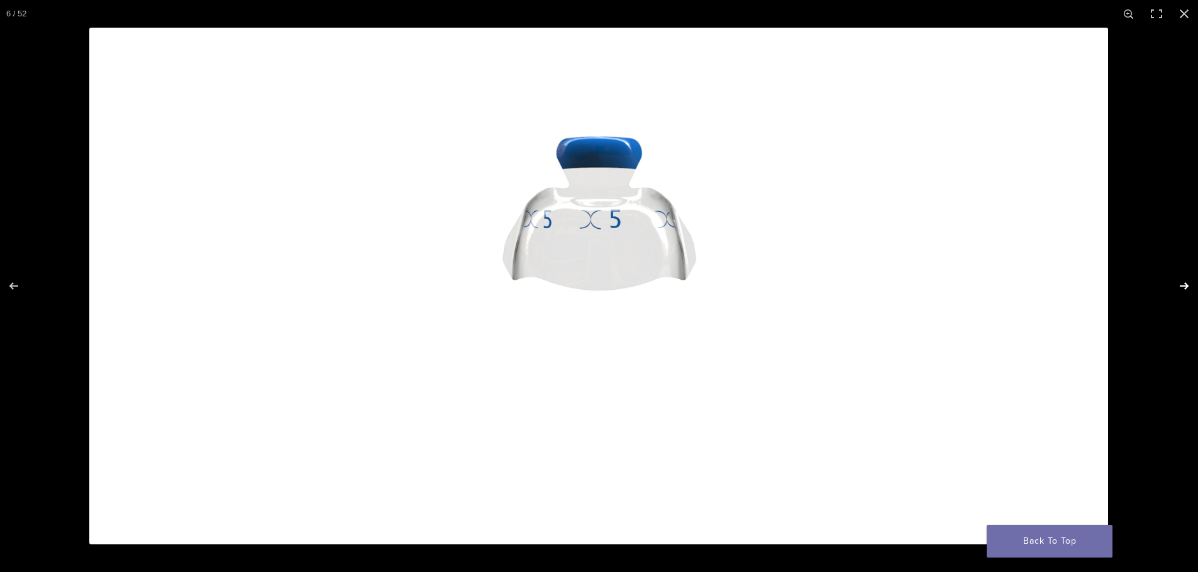
click at [1188, 281] on button "Next (arrow right)" at bounding box center [1176, 286] width 44 height 63
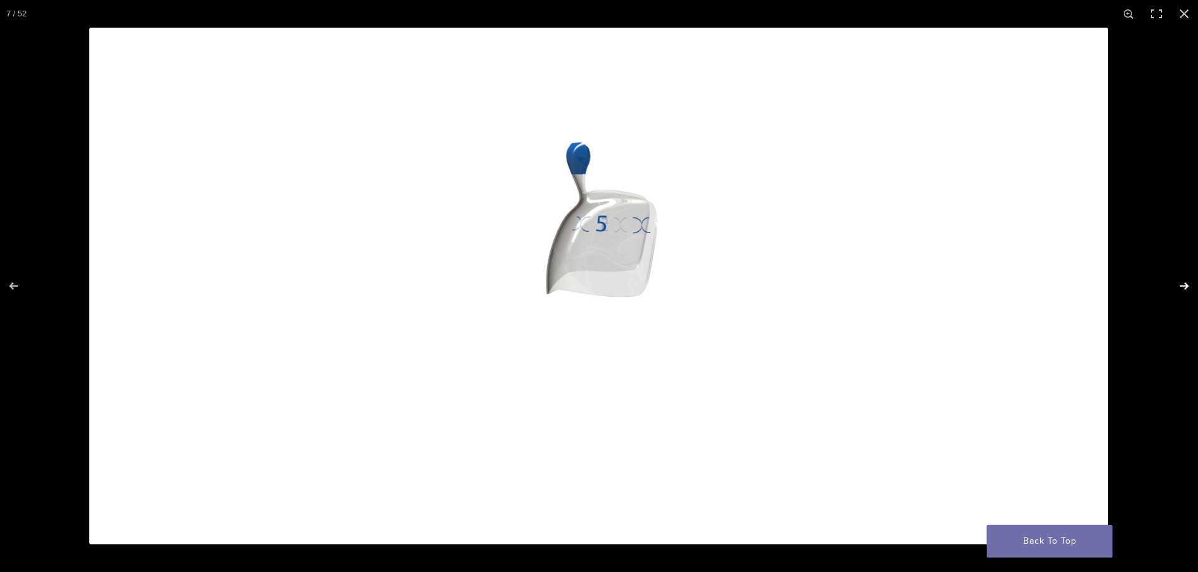
click at [1188, 281] on button "Next (arrow right)" at bounding box center [1176, 286] width 44 height 63
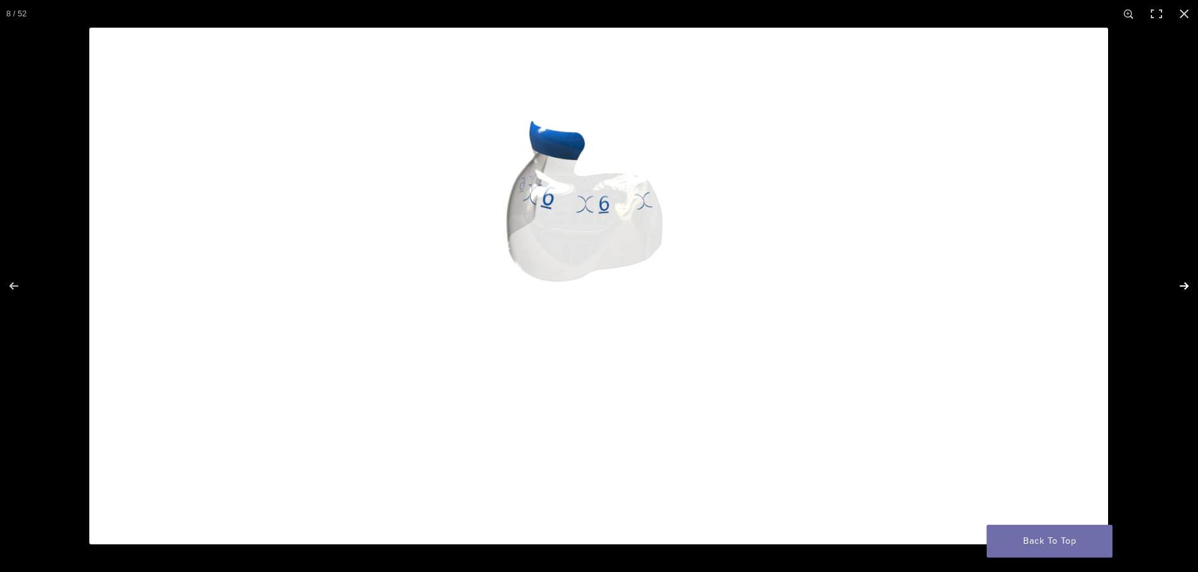
click at [1188, 281] on button "Next (arrow right)" at bounding box center [1176, 286] width 44 height 63
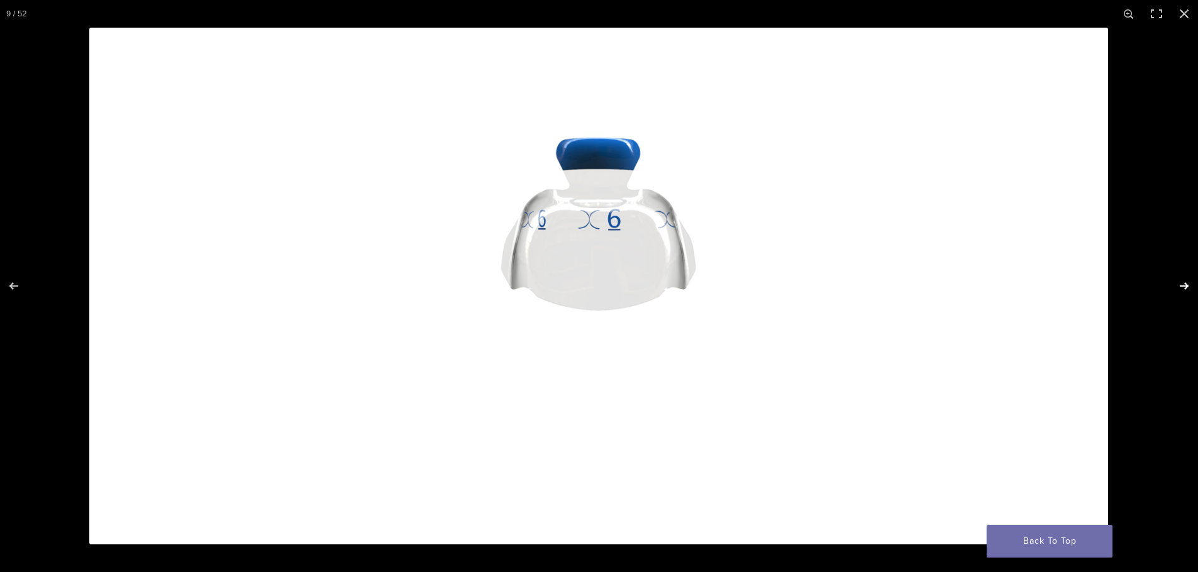
click at [1188, 281] on button "Next (arrow right)" at bounding box center [1176, 286] width 44 height 63
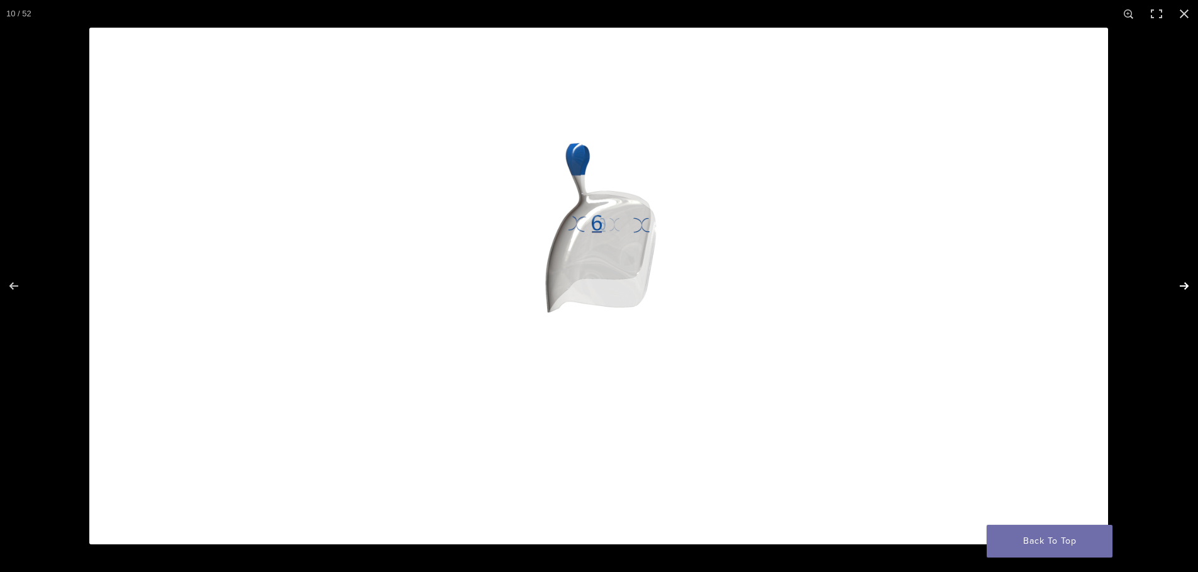
click at [1188, 281] on button "Next (arrow right)" at bounding box center [1176, 286] width 44 height 63
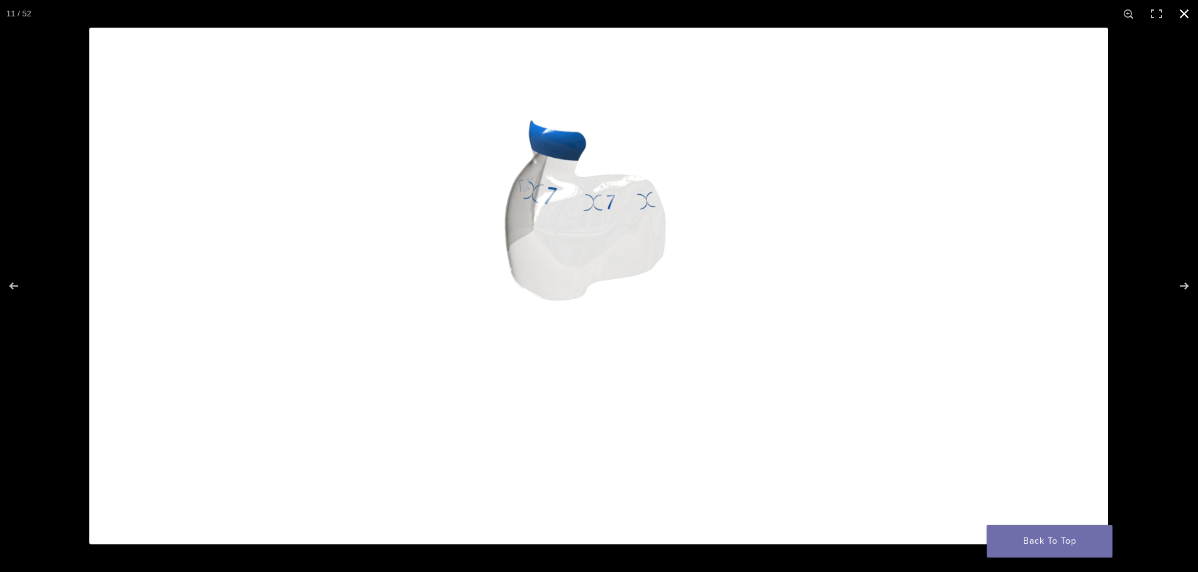
click at [1187, 14] on button "Close (Esc)" at bounding box center [1185, 14] width 28 height 28
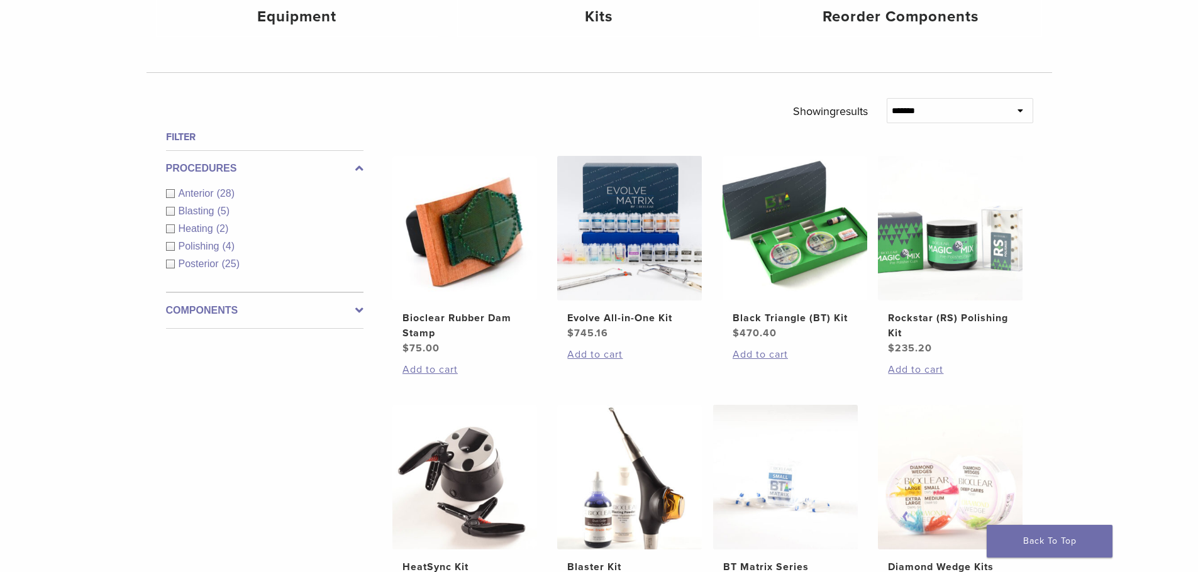
scroll to position [377, 0]
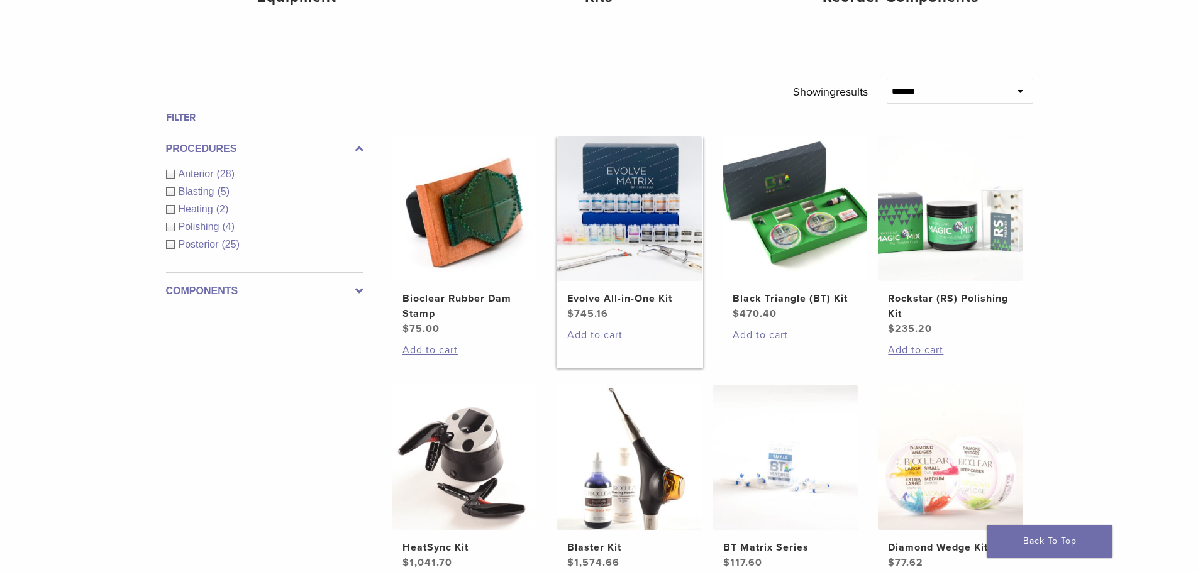
click at [616, 226] on img at bounding box center [629, 209] width 145 height 145
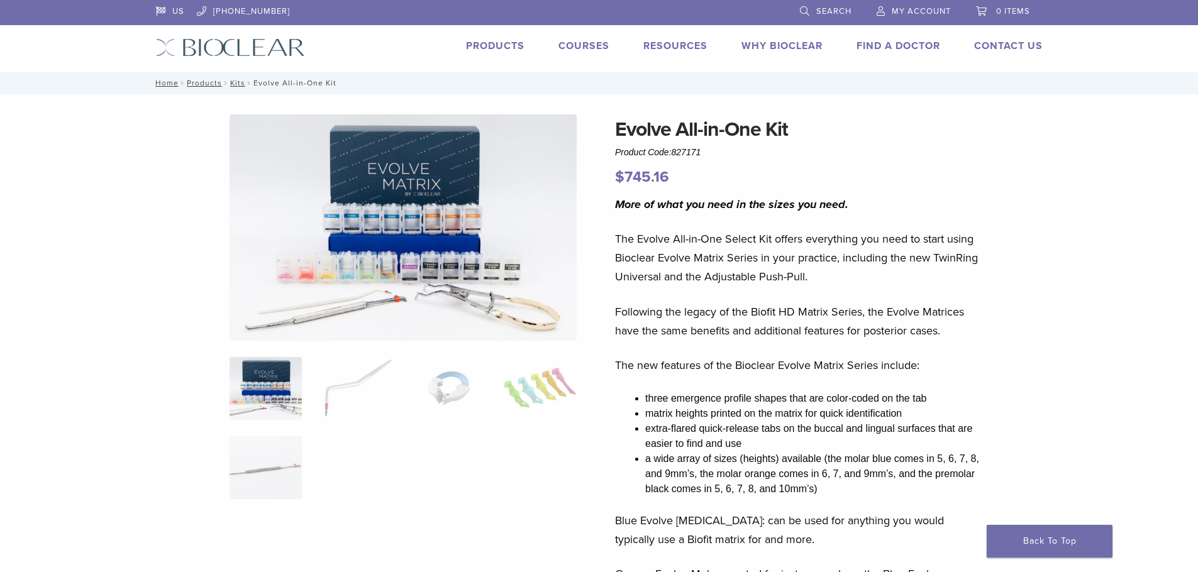
click at [391, 273] on img at bounding box center [403, 227] width 347 height 226
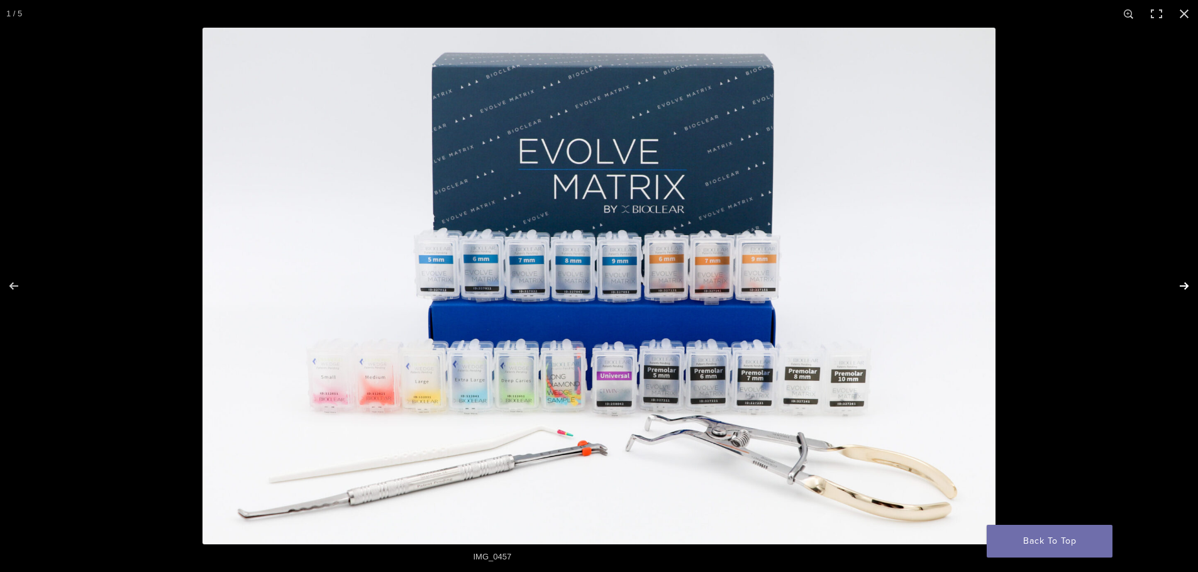
click at [1188, 286] on button "Next (arrow right)" at bounding box center [1176, 286] width 44 height 63
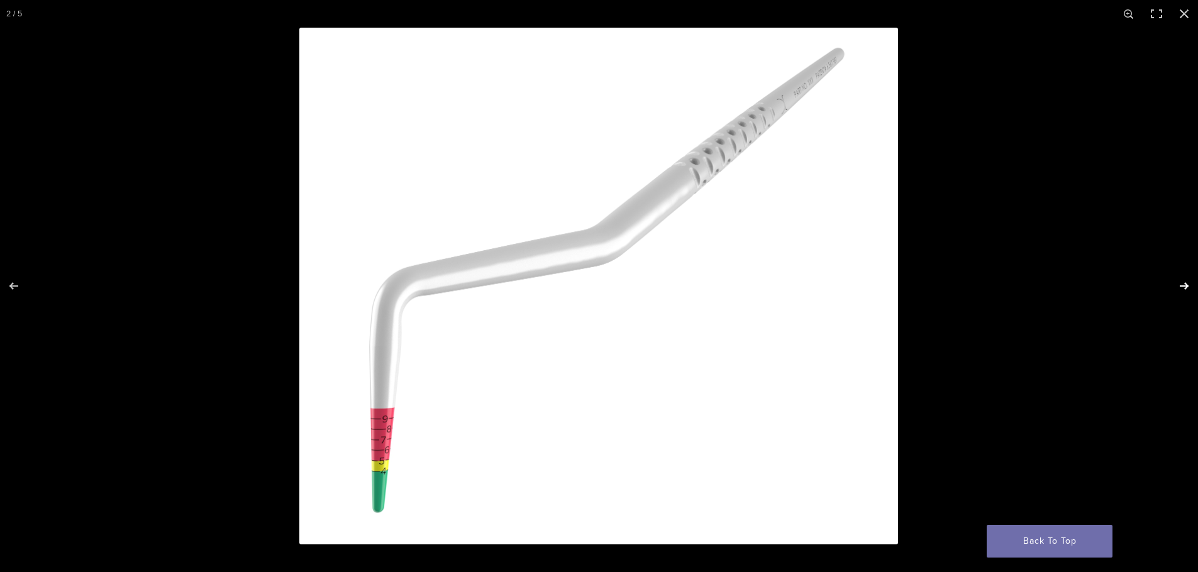
click at [1188, 286] on button "Next (arrow right)" at bounding box center [1176, 286] width 44 height 63
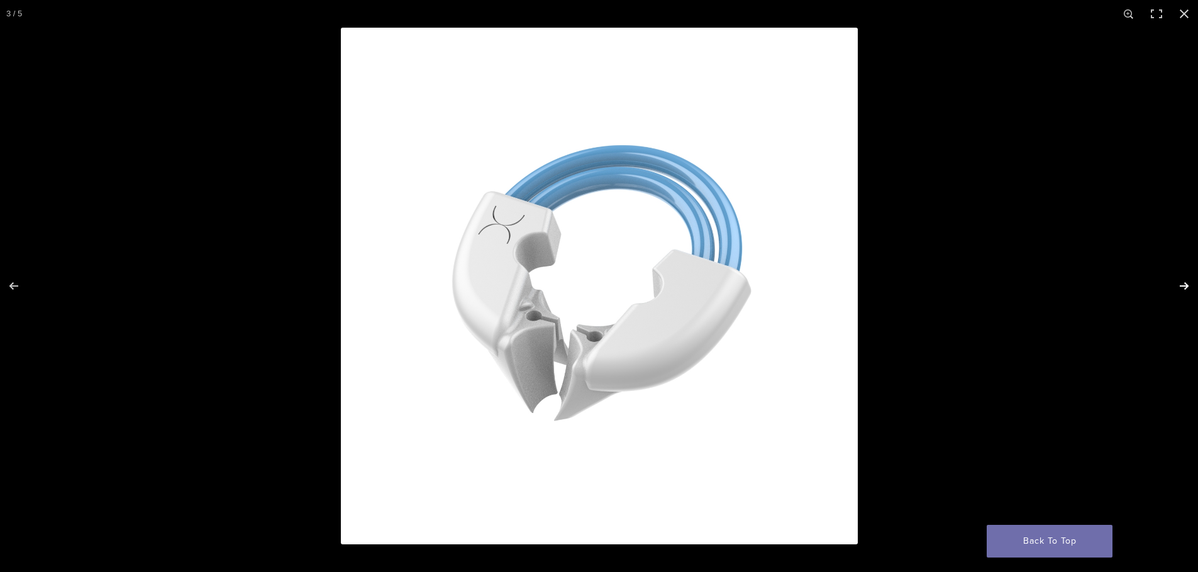
click at [1188, 286] on button "Next (arrow right)" at bounding box center [1176, 286] width 44 height 63
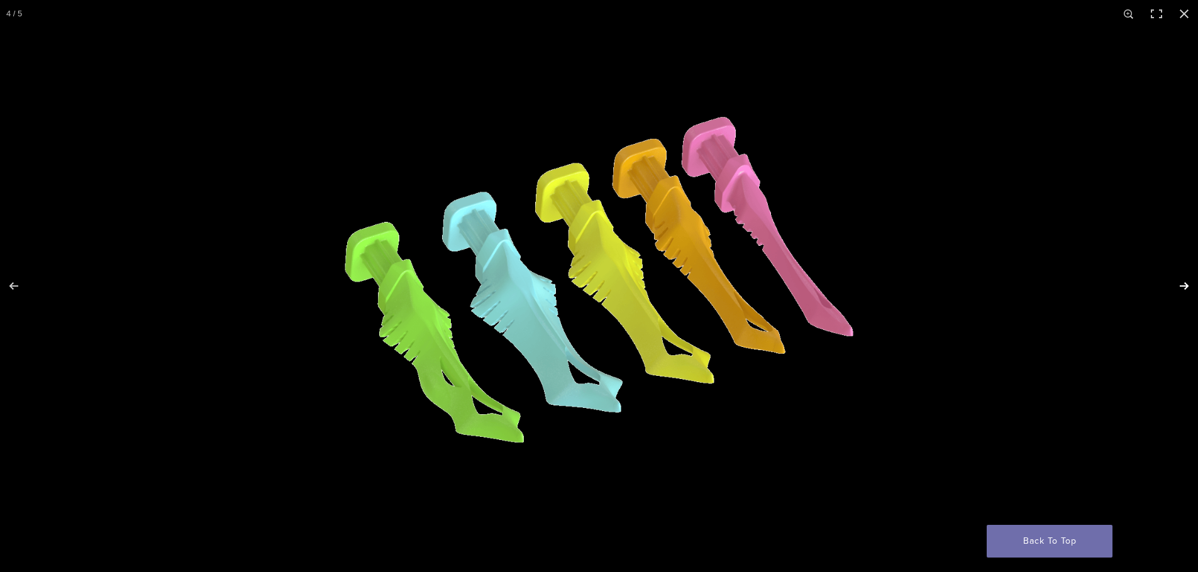
click at [1188, 286] on button "Next (arrow right)" at bounding box center [1176, 286] width 44 height 63
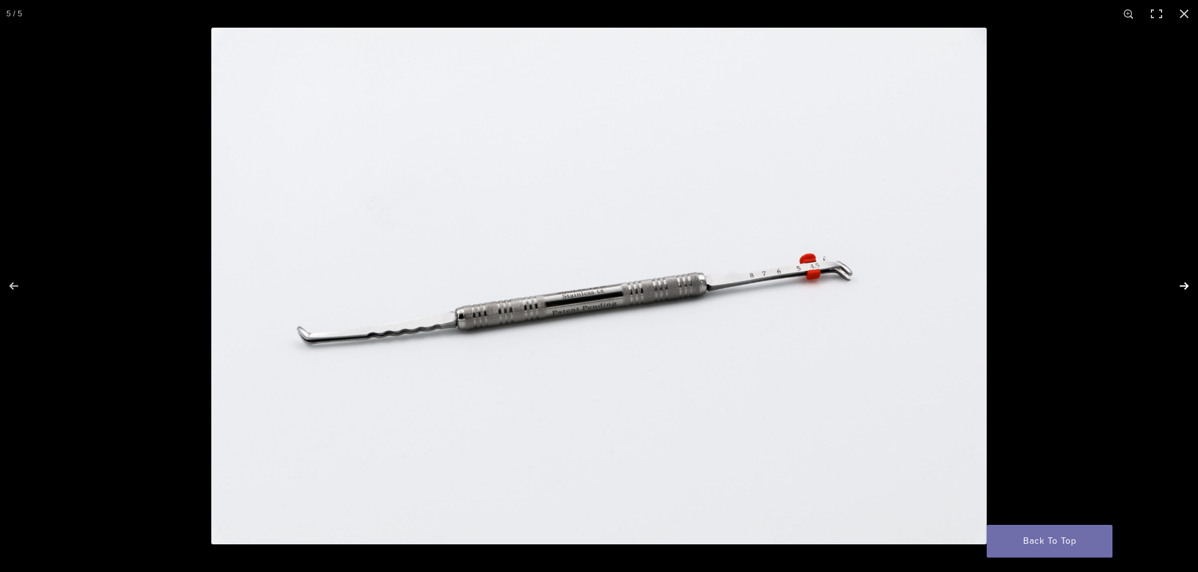
click at [1188, 286] on button "Next (arrow right)" at bounding box center [1176, 286] width 44 height 63
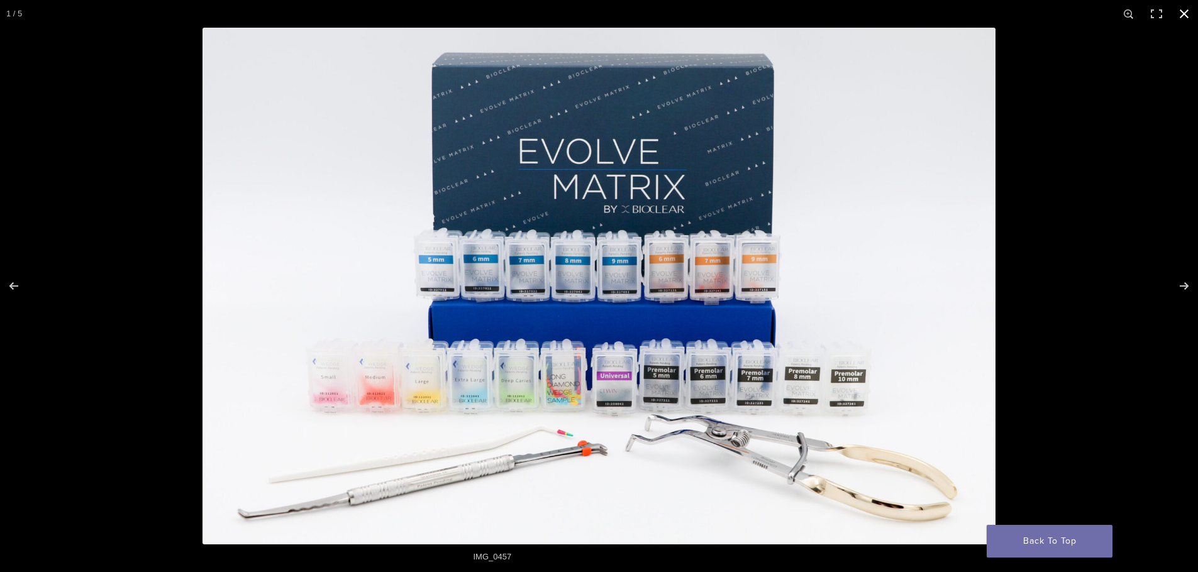
click at [1180, 14] on button "Close (Esc)" at bounding box center [1185, 14] width 28 height 28
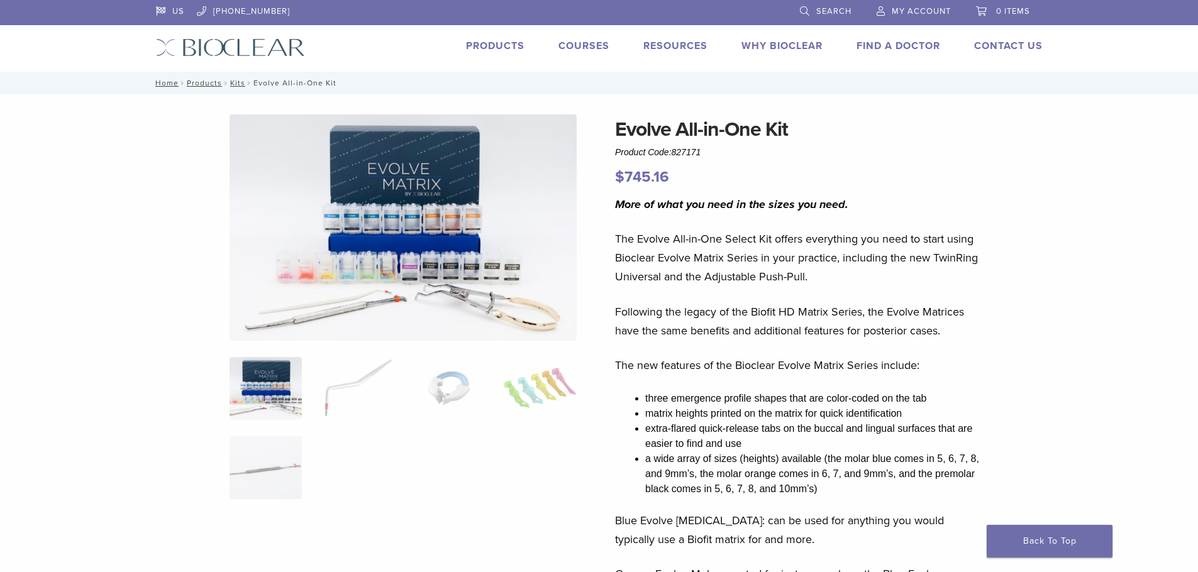
click at [508, 47] on link "Products" at bounding box center [495, 46] width 59 height 13
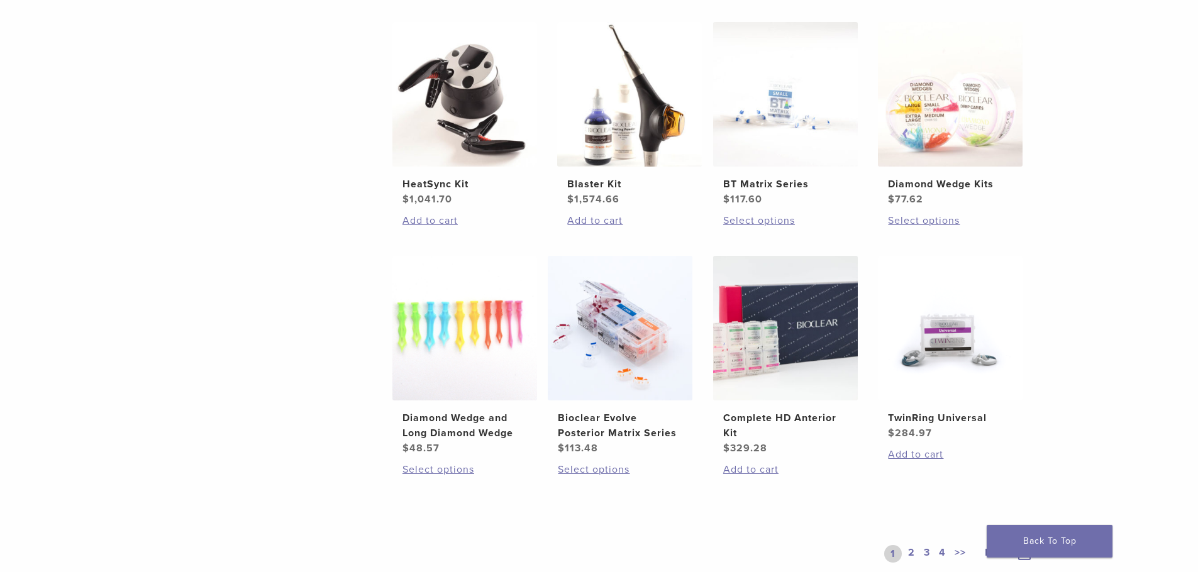
scroll to position [755, 0]
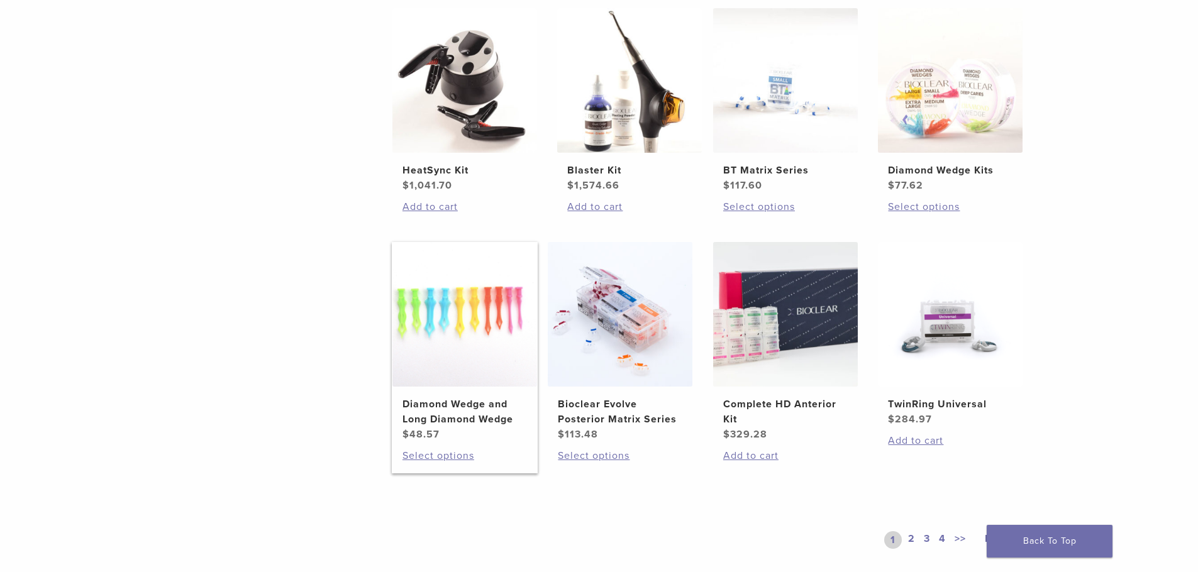
click at [427, 340] on img at bounding box center [465, 314] width 145 height 145
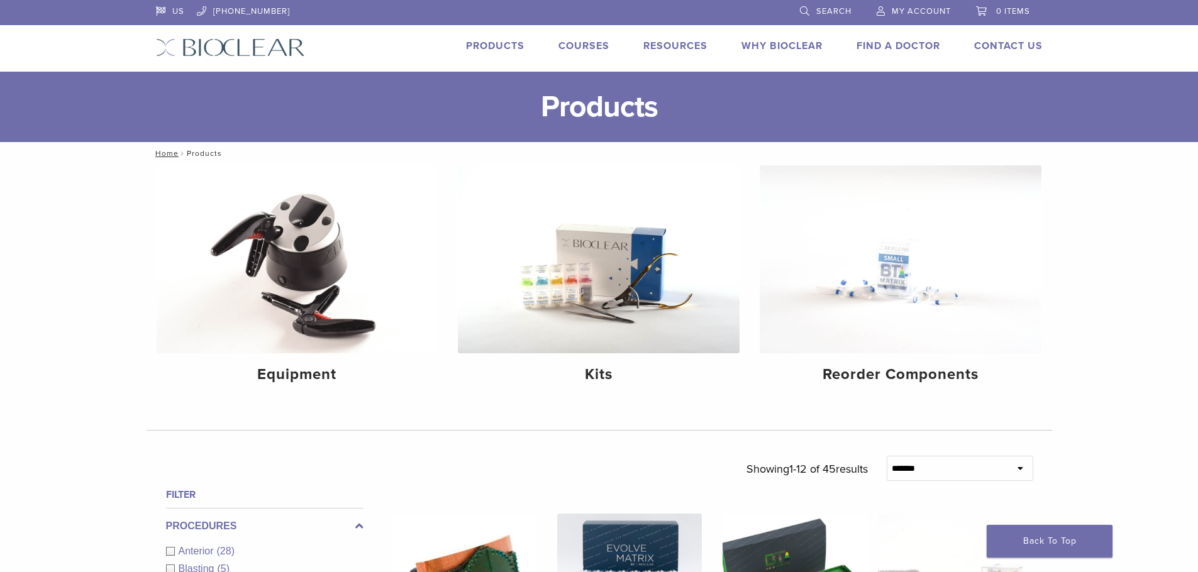
scroll to position [755, 0]
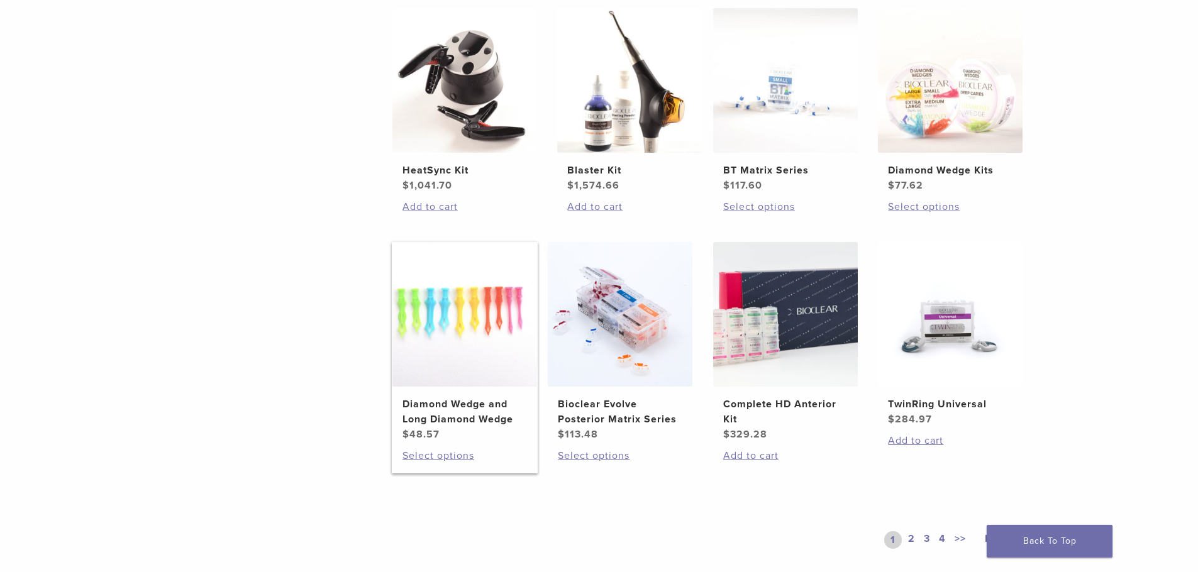
click at [473, 427] on h2 "Diamond Wedge and Long Diamond Wedge" at bounding box center [465, 412] width 125 height 30
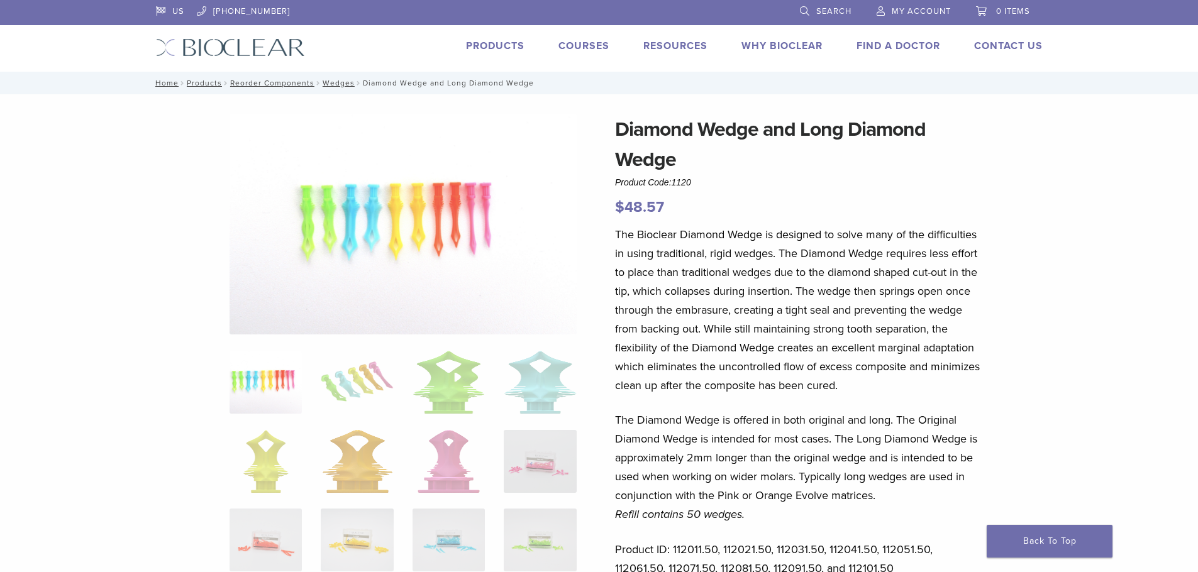
click at [479, 45] on link "Products" at bounding box center [495, 46] width 59 height 13
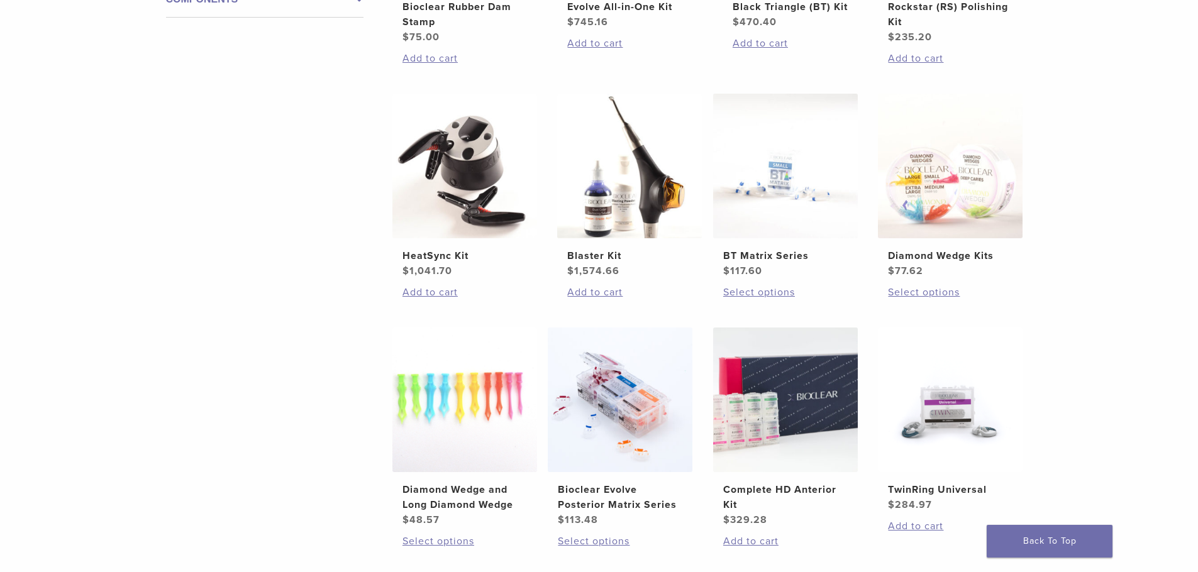
scroll to position [692, 0]
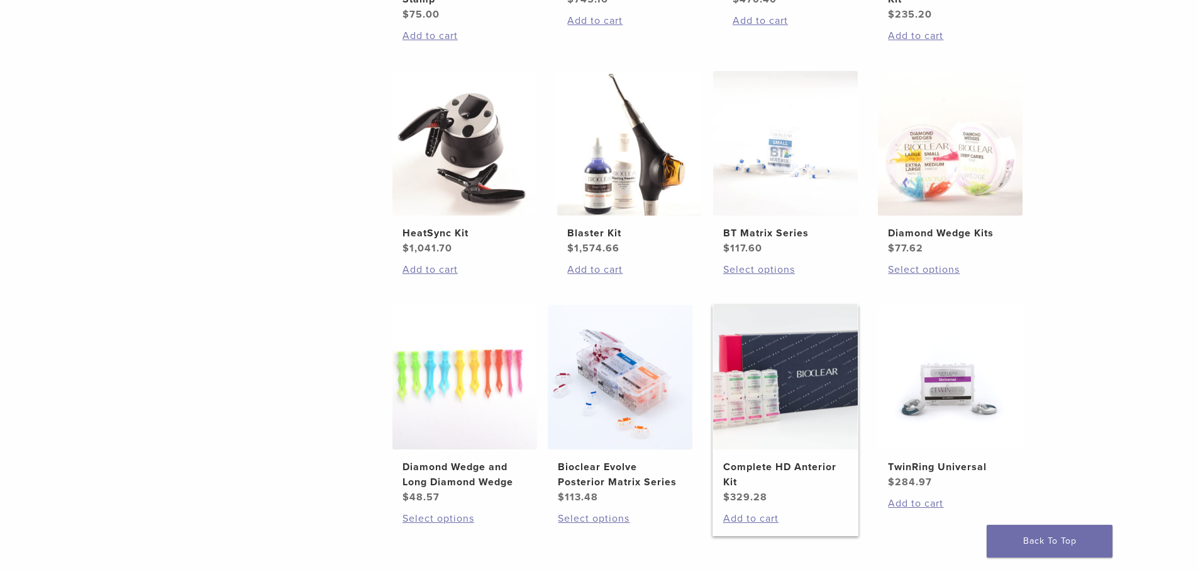
click at [778, 388] on img at bounding box center [785, 377] width 145 height 145
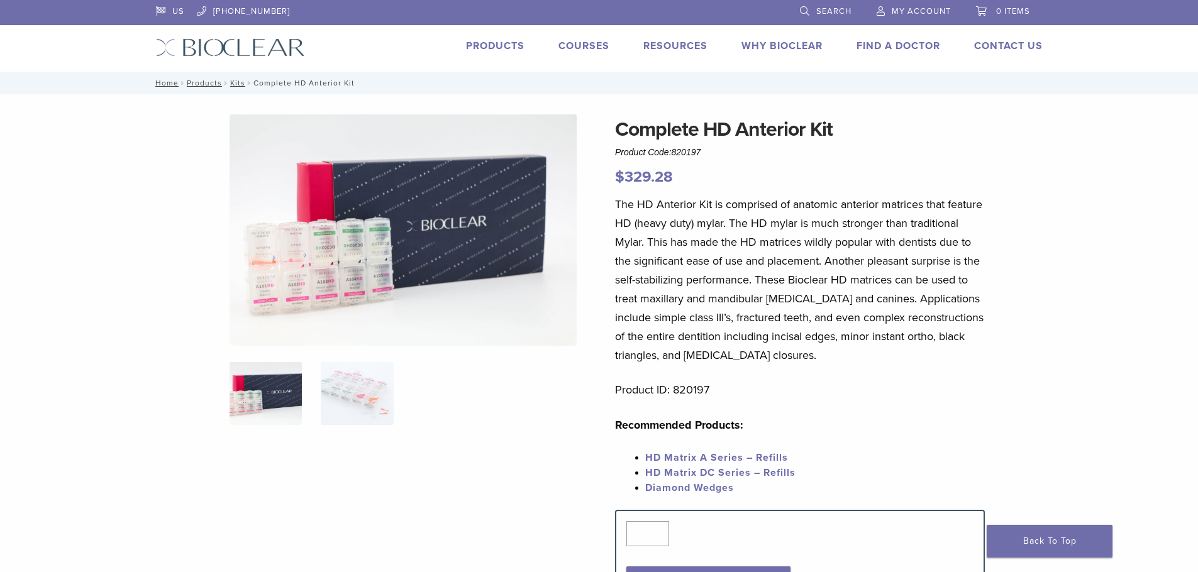
click at [270, 392] on img at bounding box center [266, 393] width 72 height 63
click at [399, 259] on img at bounding box center [403, 229] width 347 height 231
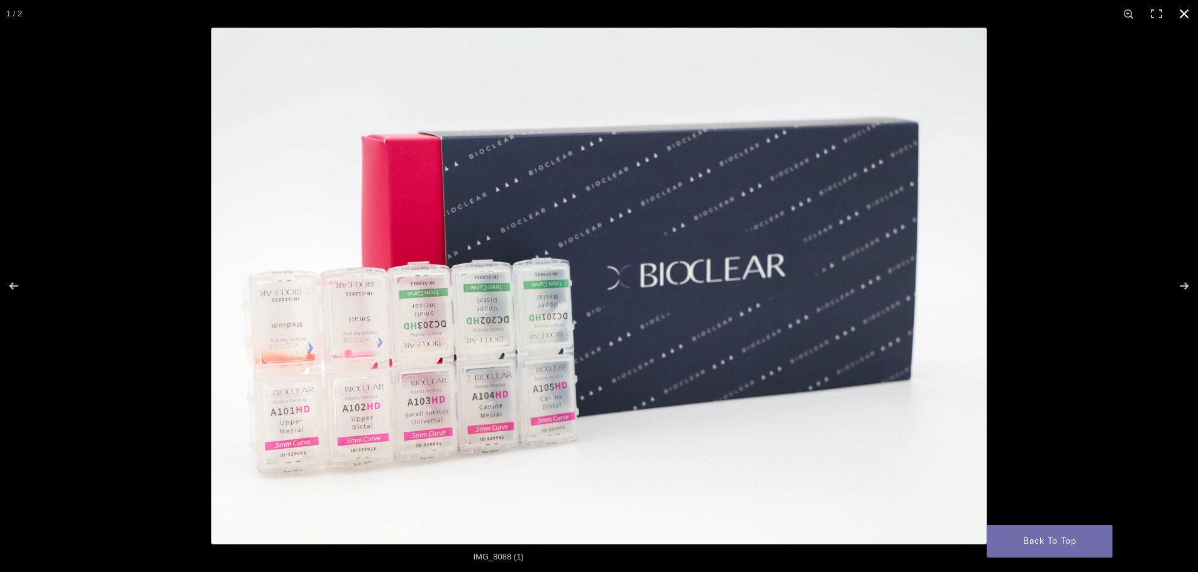
click at [1186, 13] on button "Close (Esc)" at bounding box center [1185, 14] width 28 height 28
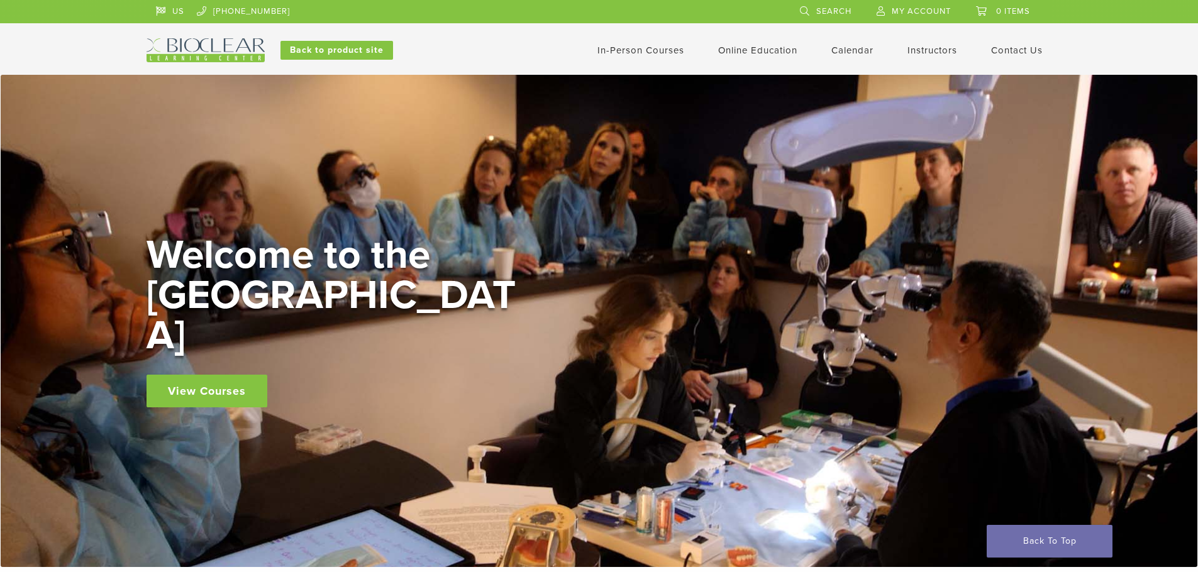
click at [189, 375] on link "View Courses" at bounding box center [207, 391] width 121 height 33
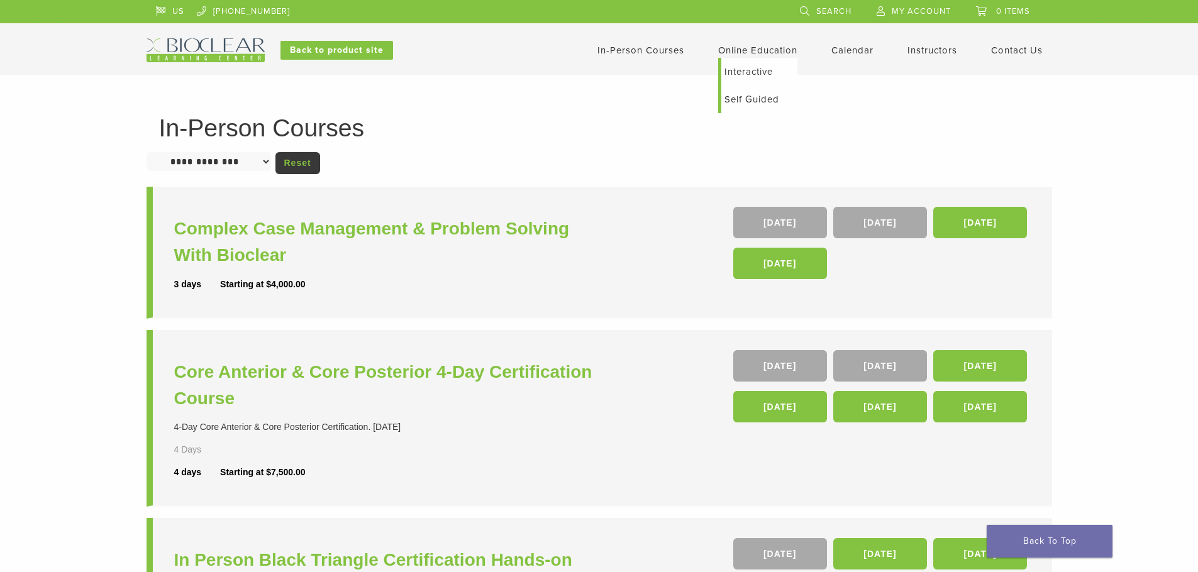
click at [748, 103] on link "Self Guided" at bounding box center [760, 100] width 76 height 28
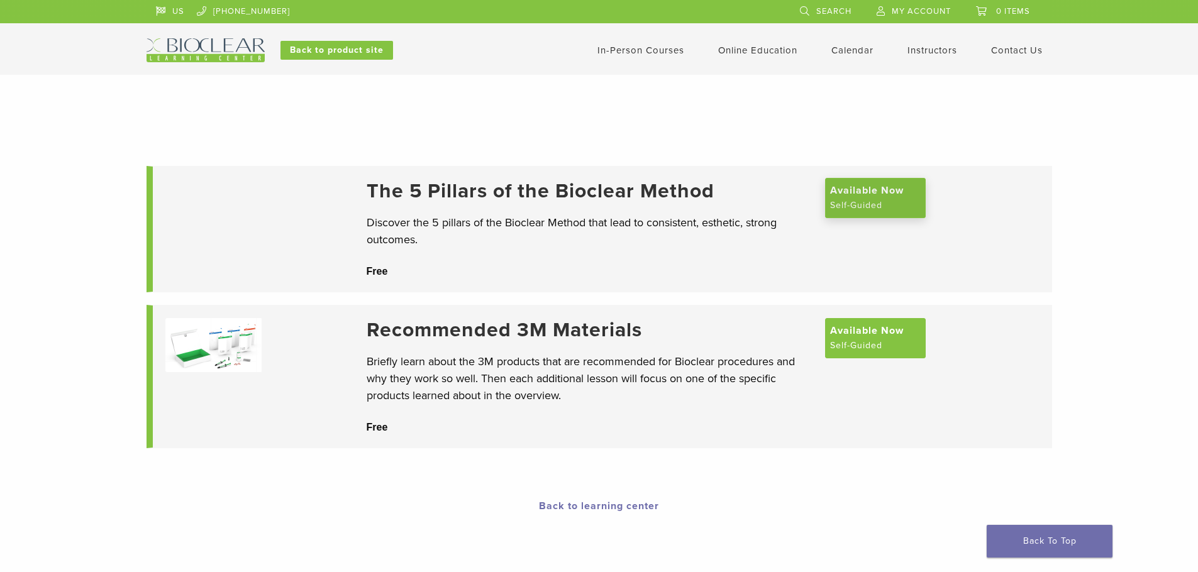
click at [869, 198] on span "Available Now" at bounding box center [867, 190] width 74 height 15
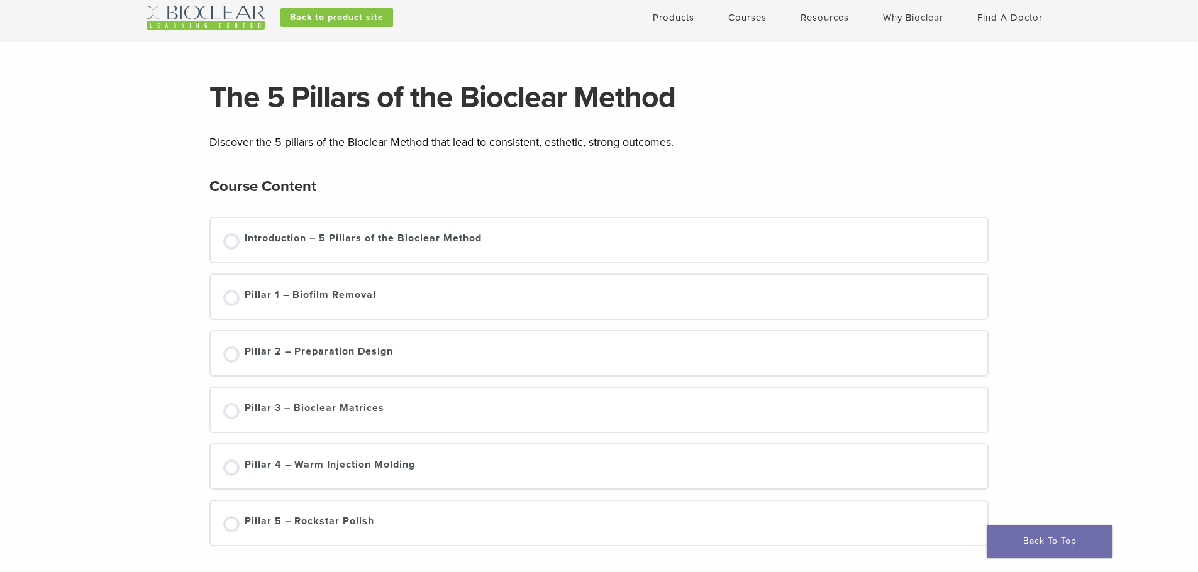
scroll to position [63, 0]
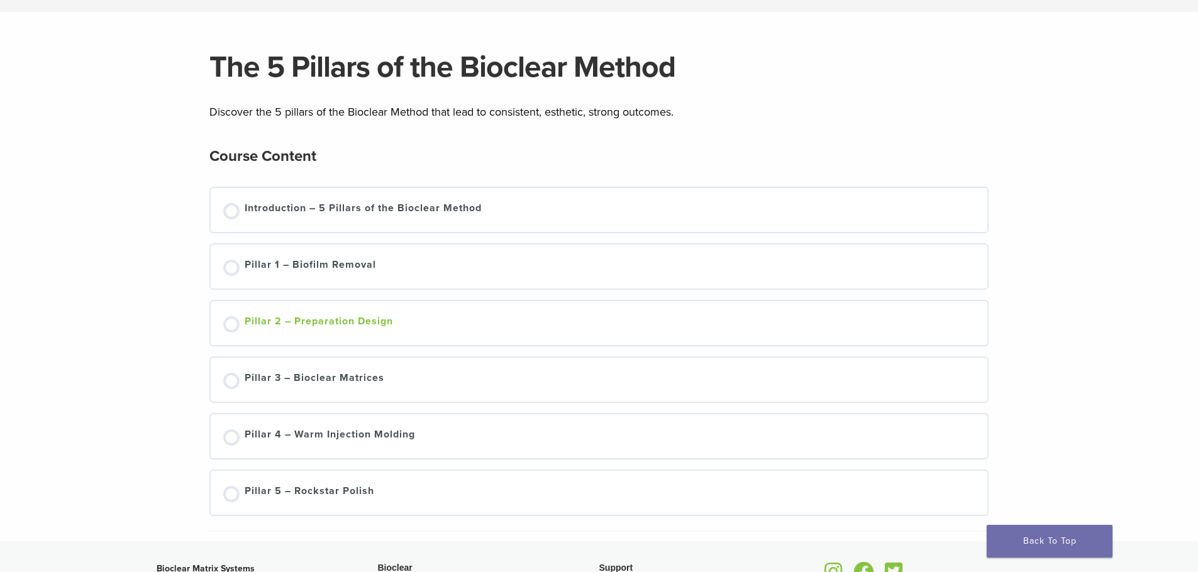
click at [327, 319] on div "Pillar 2 – Preparation Design" at bounding box center [319, 323] width 148 height 19
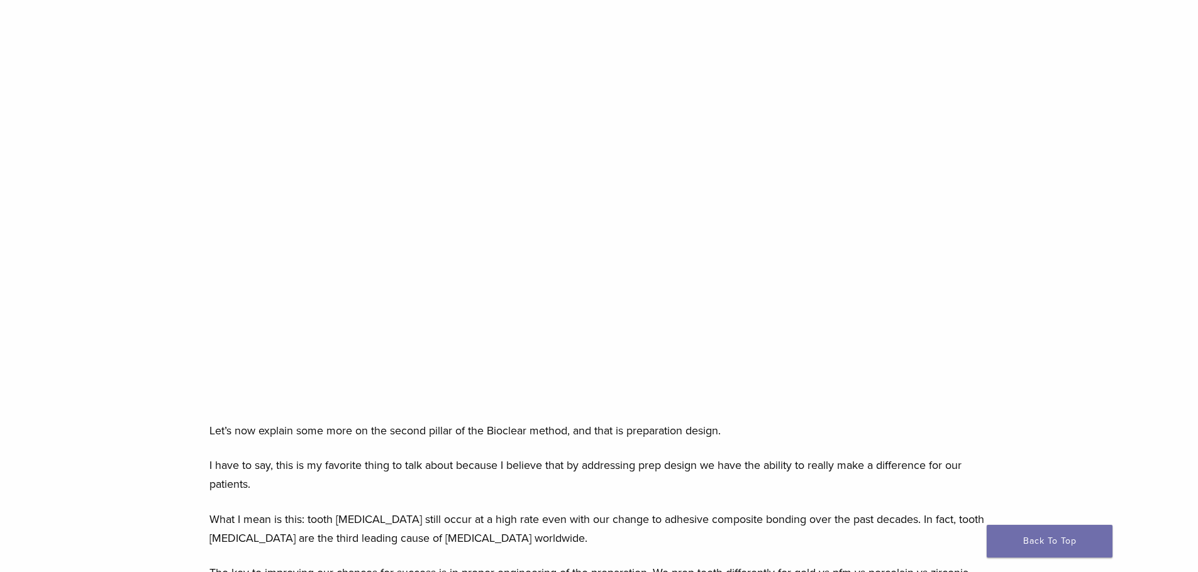
scroll to position [226, 0]
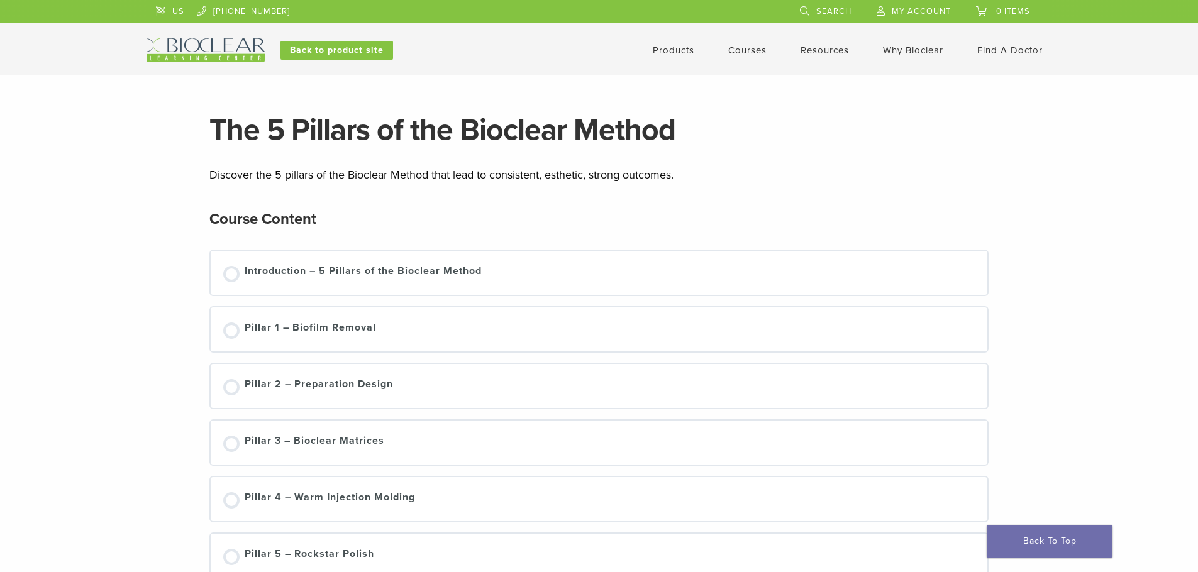
scroll to position [63, 0]
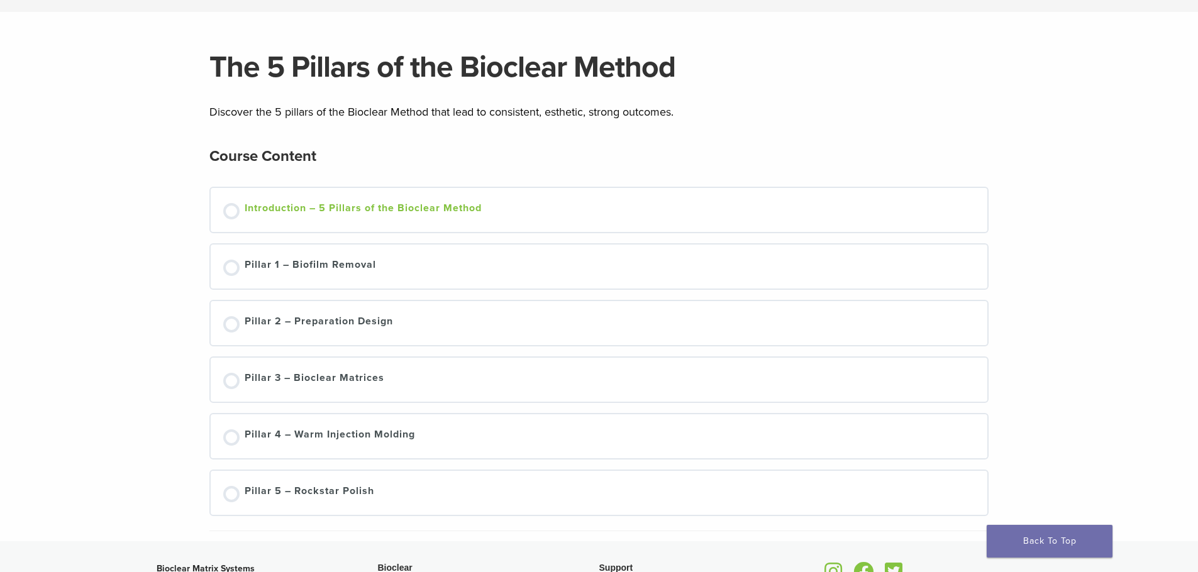
click at [242, 207] on link "Introduction – 5 Pillars of the Bioclear Method" at bounding box center [599, 210] width 752 height 19
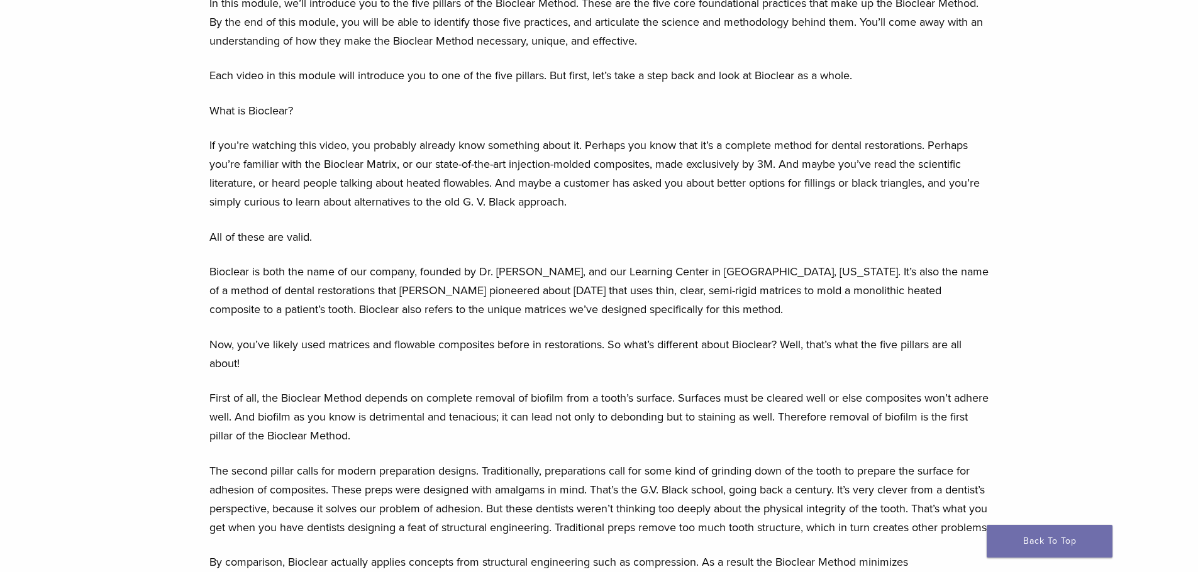
scroll to position [566, 0]
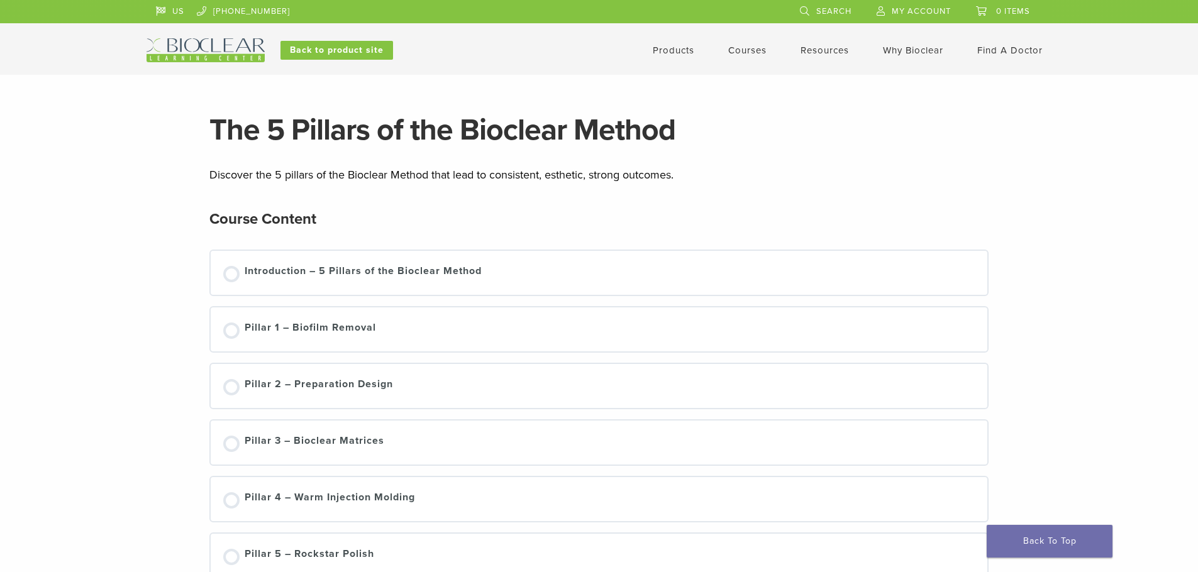
scroll to position [63, 0]
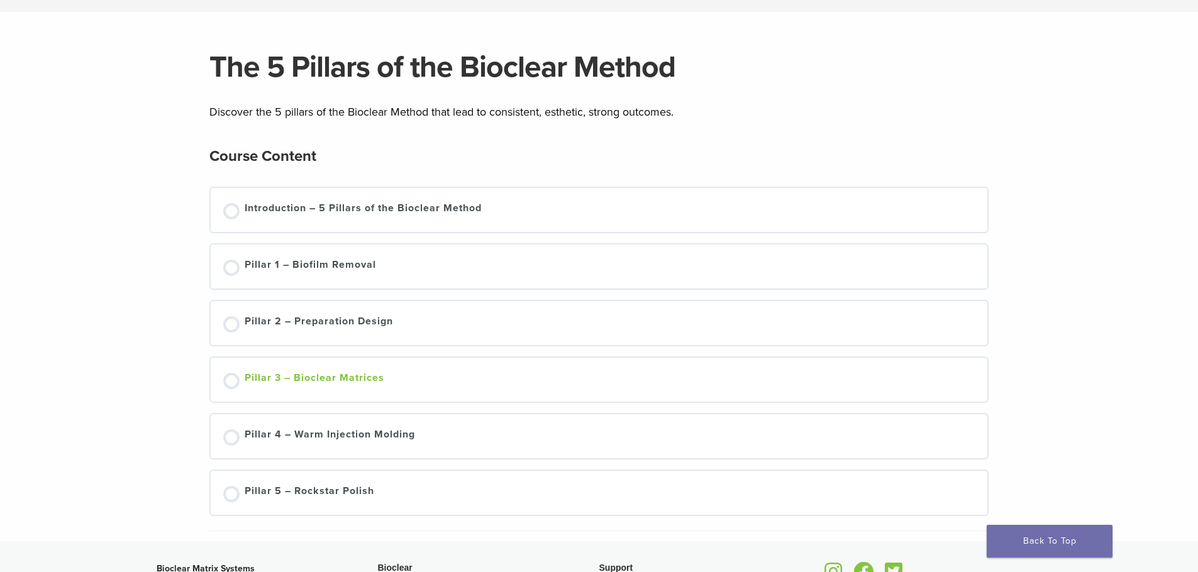
click at [325, 378] on div "Pillar 3 – Bioclear Matrices" at bounding box center [315, 380] width 140 height 19
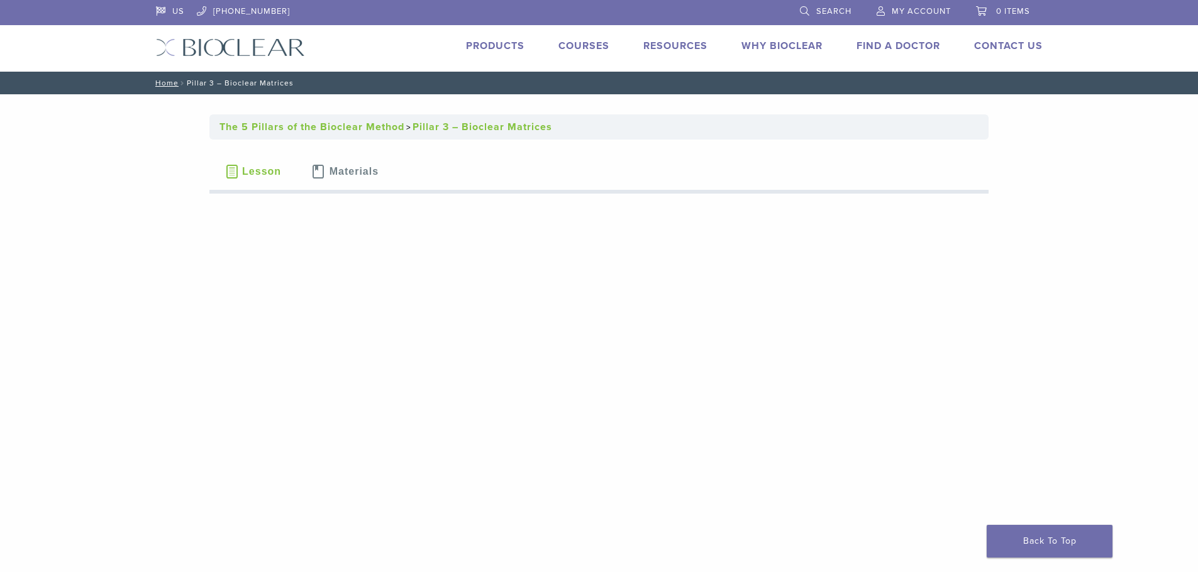
click at [252, 172] on span "Lesson" at bounding box center [261, 172] width 39 height 10
click at [353, 171] on span "Materials" at bounding box center [354, 172] width 49 height 10
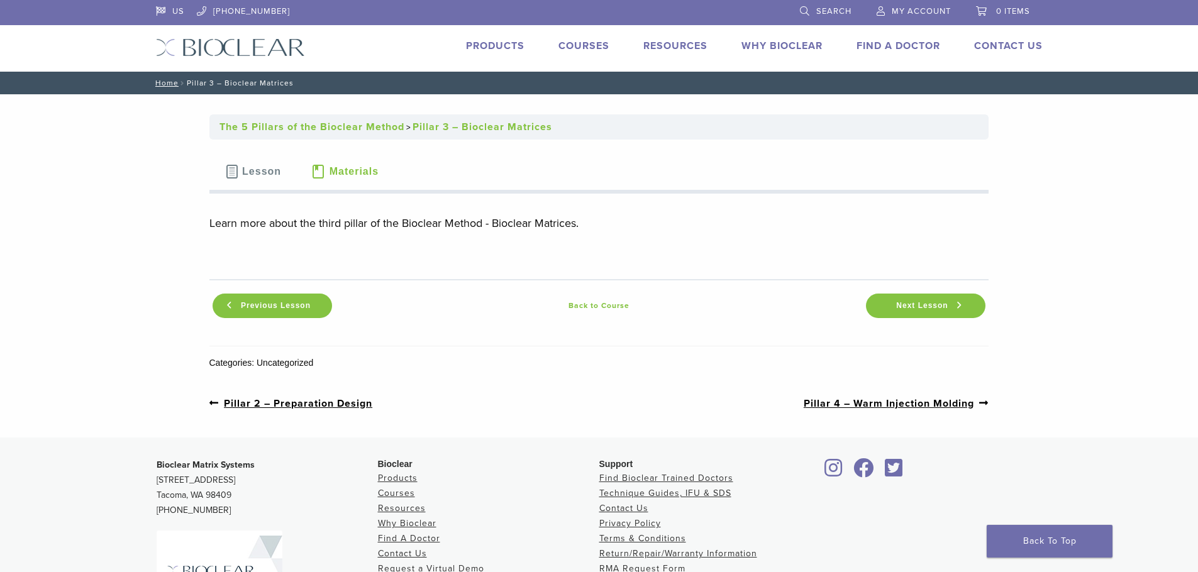
click at [338, 171] on span "Materials" at bounding box center [354, 172] width 49 height 10
click at [231, 166] on span at bounding box center [232, 172] width 14 height 14
